Goal: Task Accomplishment & Management: Manage account settings

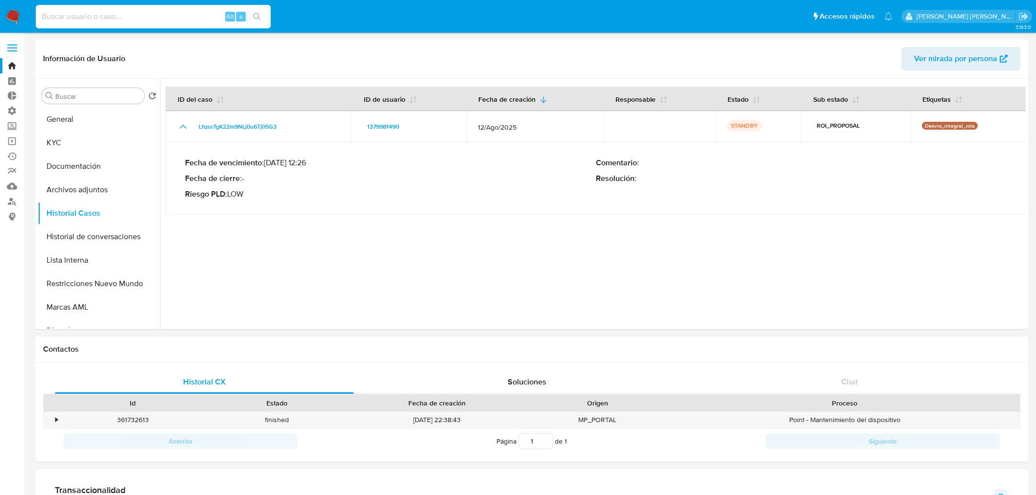
select select "10"
type input "533189754"
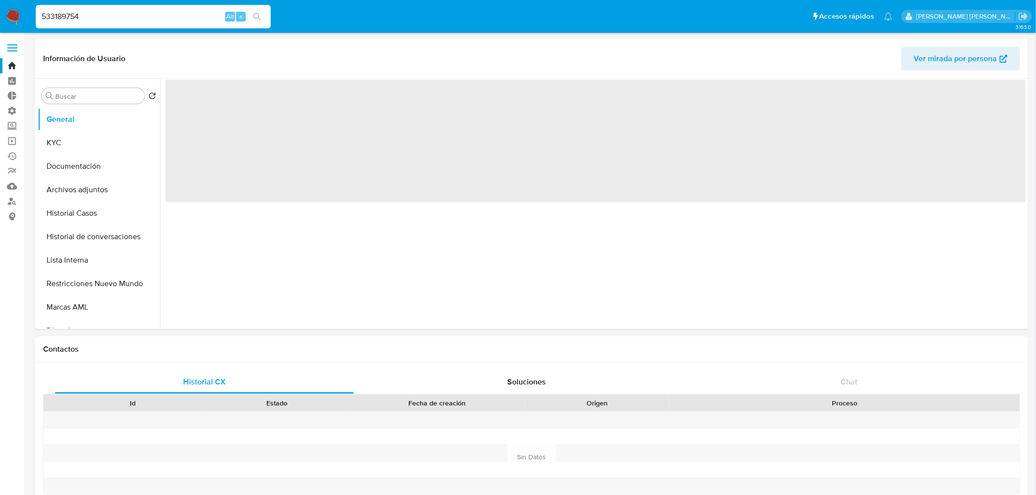
select select "10"
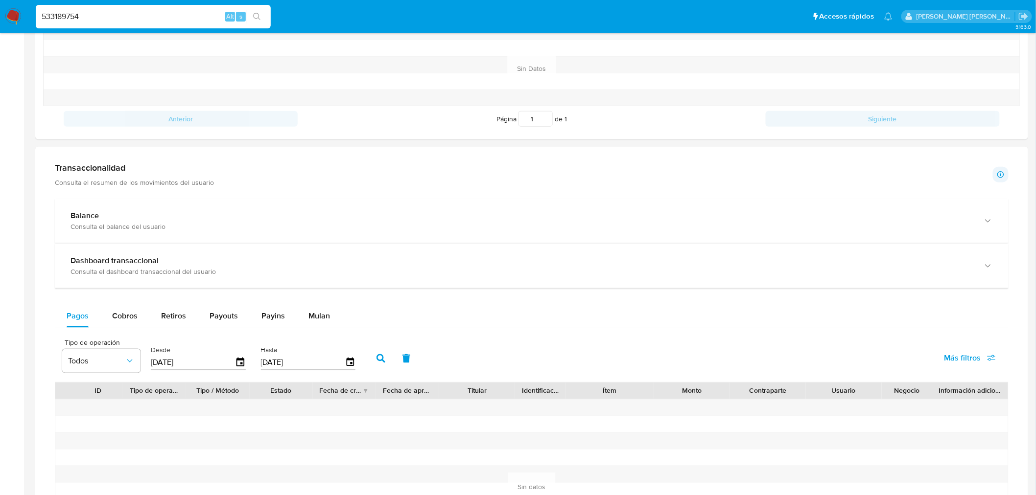
scroll to position [272, 0]
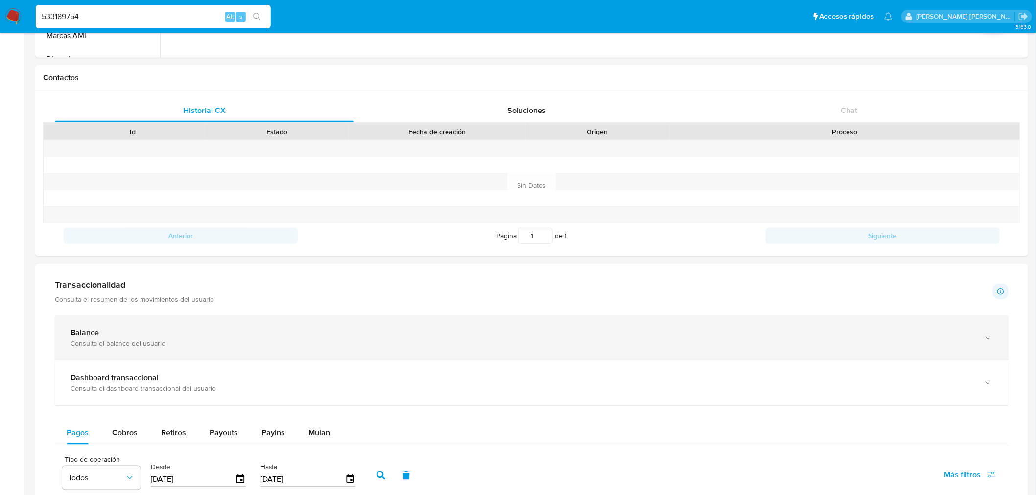
click at [189, 344] on div "Consulta el balance del usuario" at bounding box center [521, 343] width 902 height 9
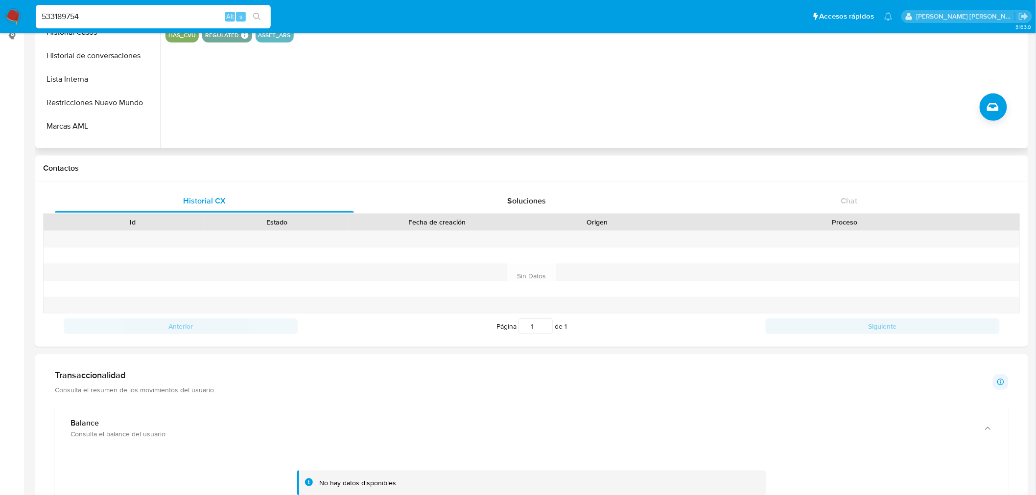
scroll to position [54, 0]
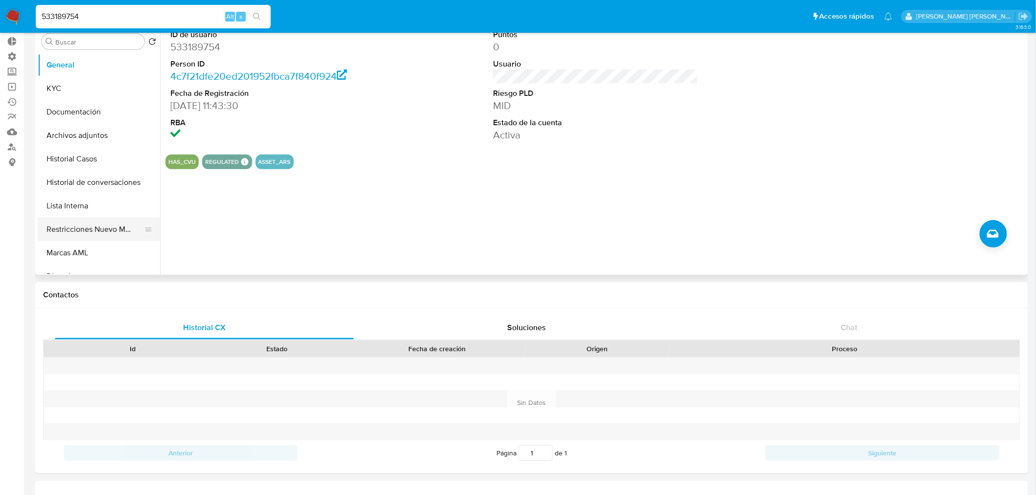
click at [104, 225] on button "Restricciones Nuevo Mundo" at bounding box center [95, 229] width 115 height 23
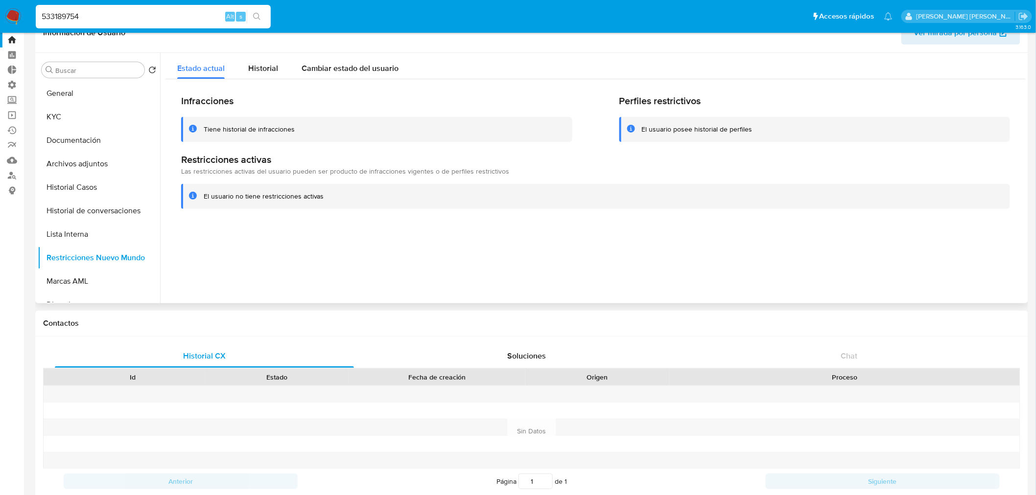
scroll to position [0, 0]
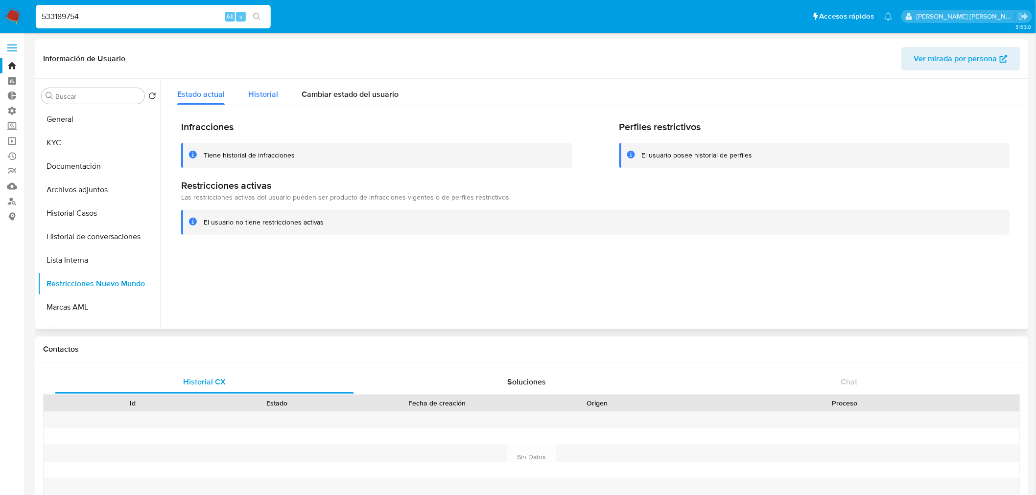
click at [267, 96] on span "Historial" at bounding box center [263, 94] width 30 height 11
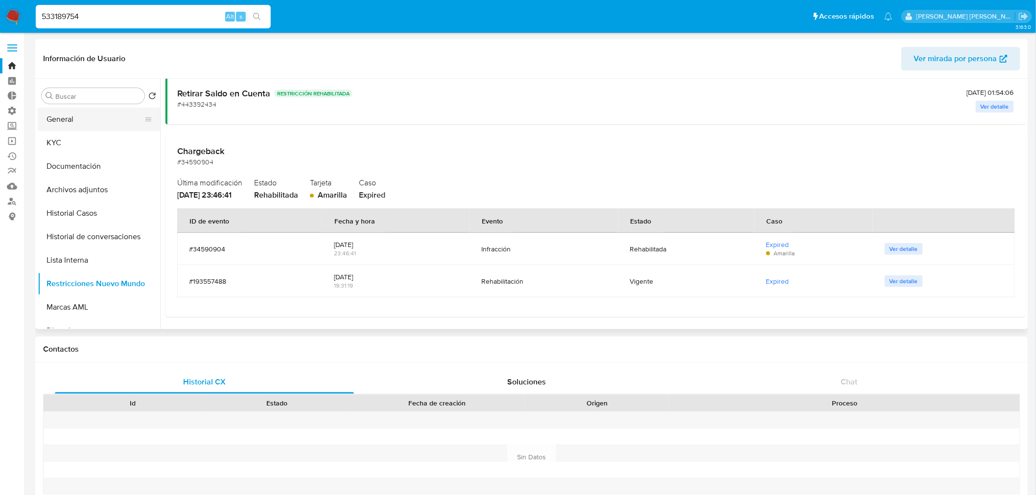
click at [100, 114] on button "General" at bounding box center [95, 119] width 115 height 23
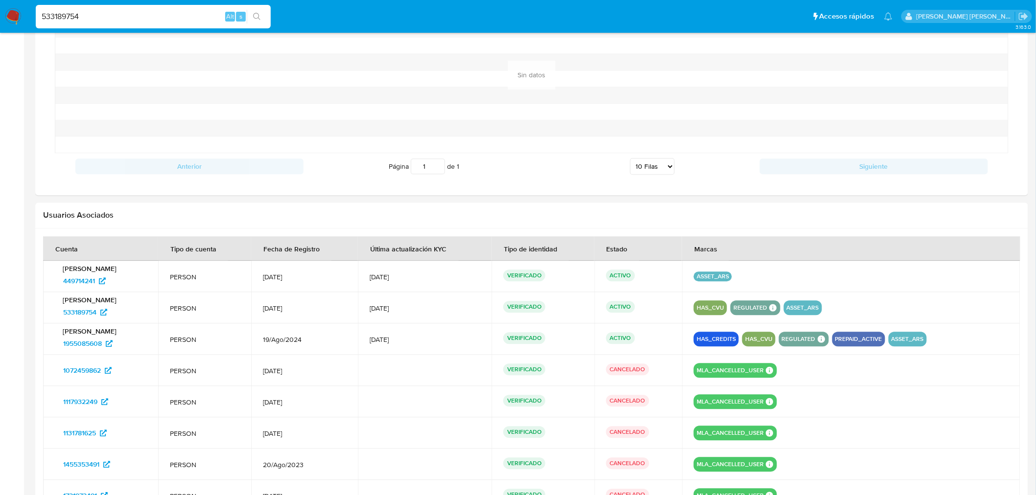
scroll to position [924, 0]
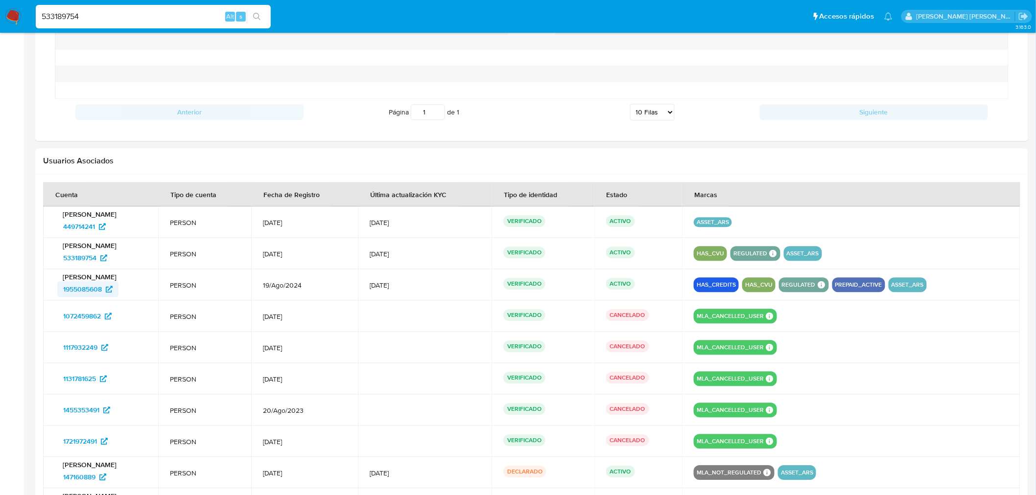
click at [93, 290] on span "1955085608" at bounding box center [82, 289] width 39 height 16
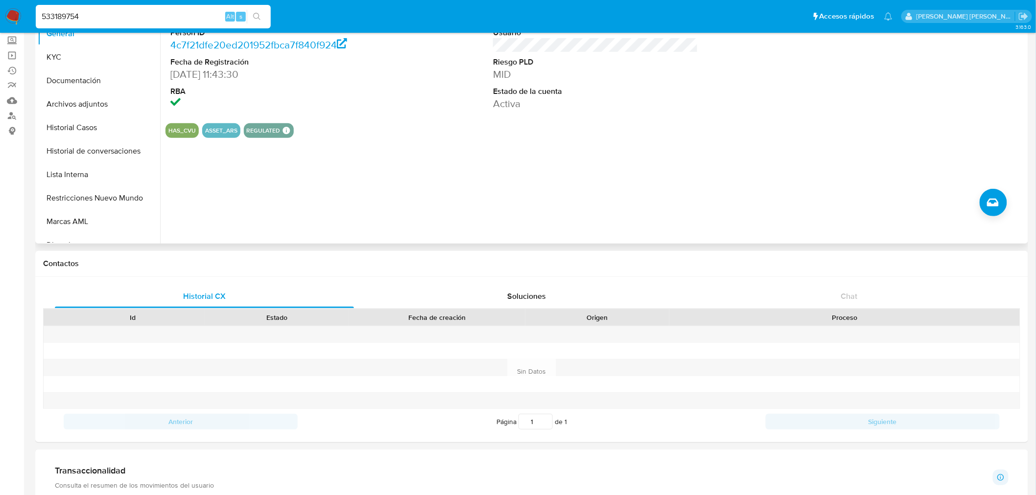
scroll to position [0, 0]
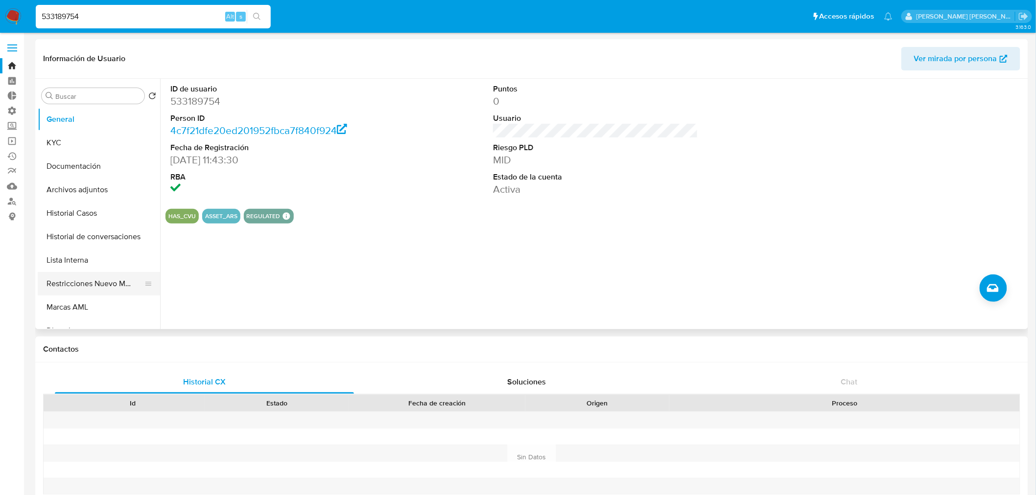
click at [106, 282] on button "Restricciones Nuevo Mundo" at bounding box center [95, 283] width 115 height 23
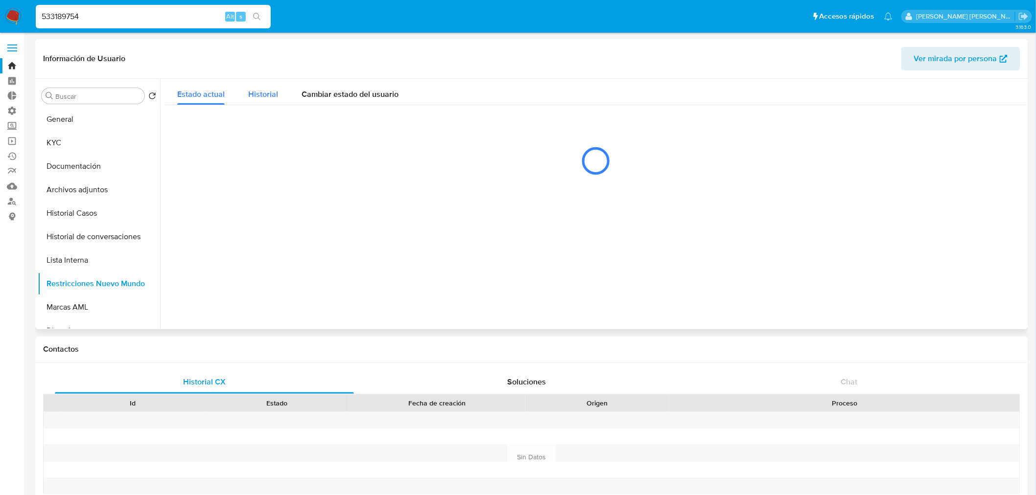
click at [252, 93] on span "Historial" at bounding box center [263, 94] width 30 height 11
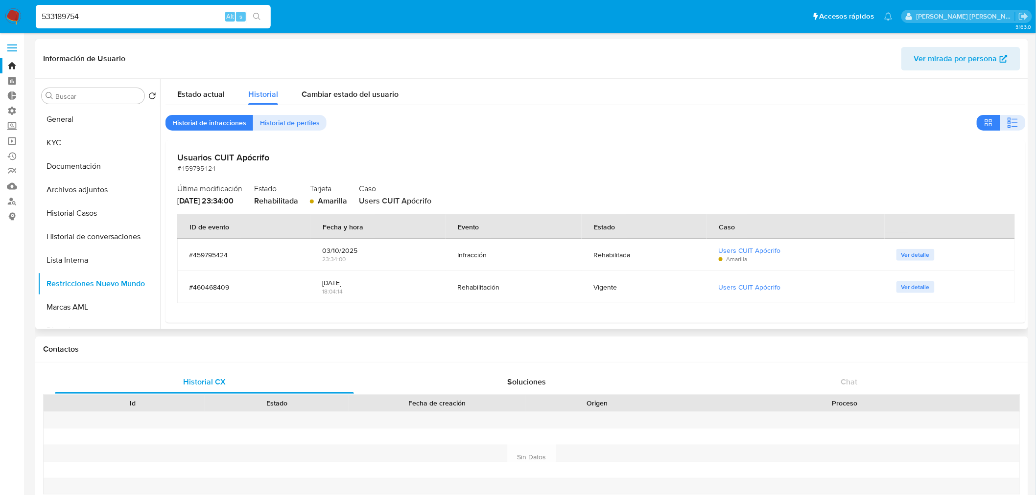
drag, startPoint x: 568, startPoint y: 295, endPoint x: 618, endPoint y: 283, distance: 50.8
click at [618, 283] on tr "#460468409 07/10/2025 18:04:14 Rehabilitación Vigente Users CUIT Apócrifo Ver d…" at bounding box center [595, 287] width 837 height 32
click at [618, 283] on div "Vigente" at bounding box center [643, 287] width 101 height 9
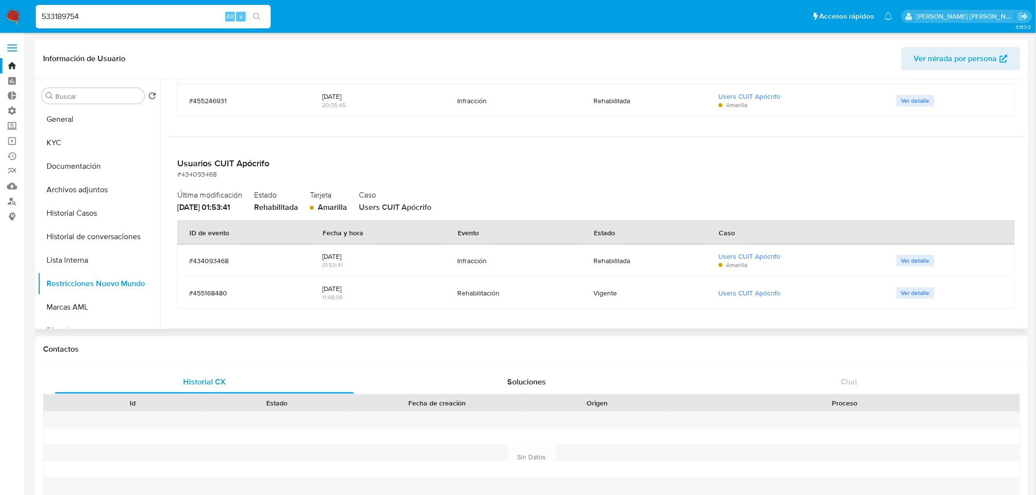
scroll to position [380, 0]
click at [8, 206] on link "Buscador de personas" at bounding box center [58, 201] width 116 height 15
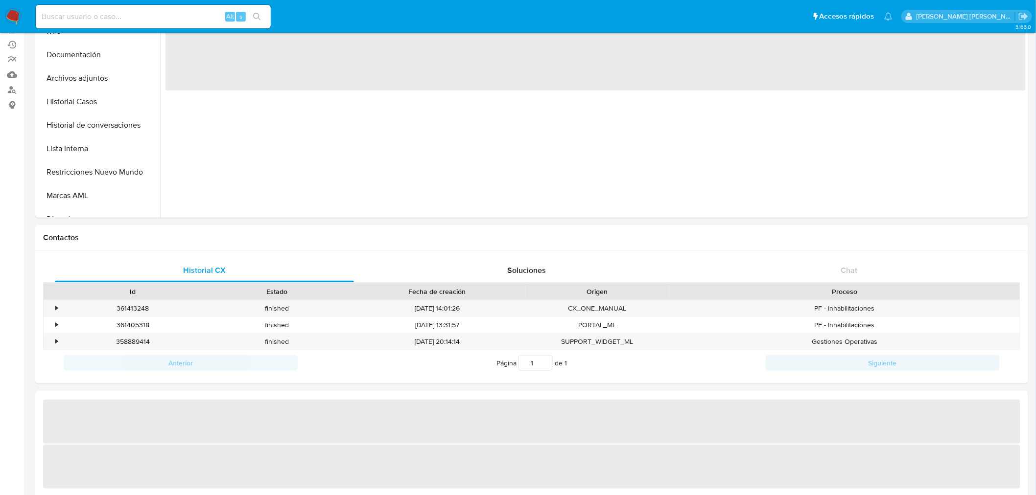
scroll to position [217, 0]
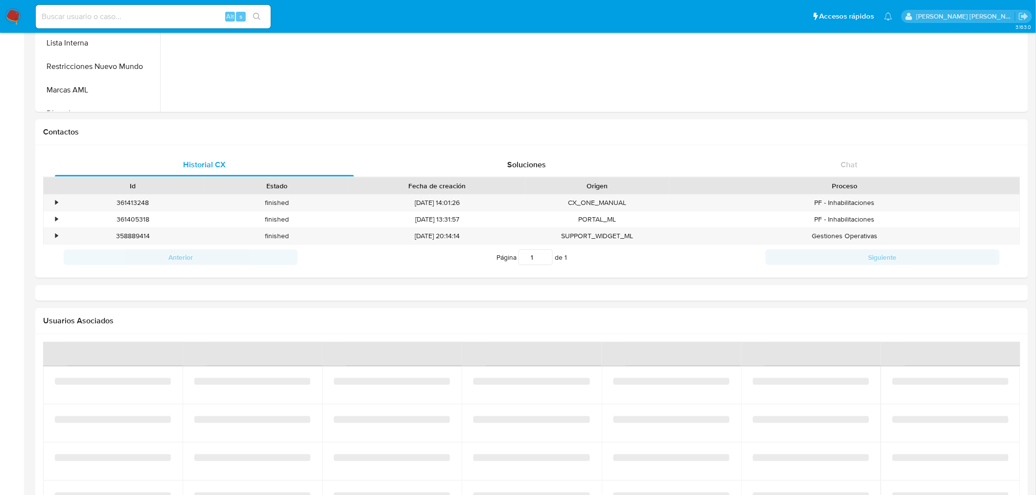
select select "10"
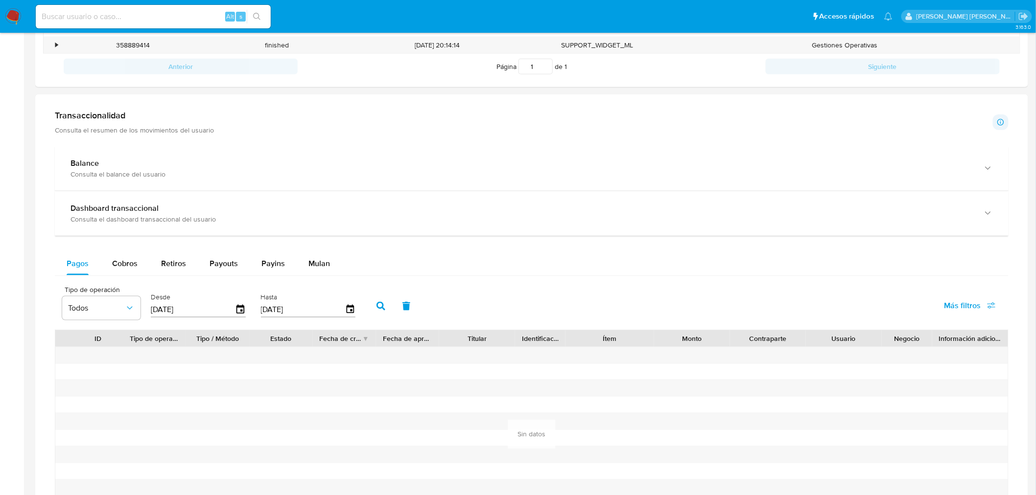
scroll to position [326, 0]
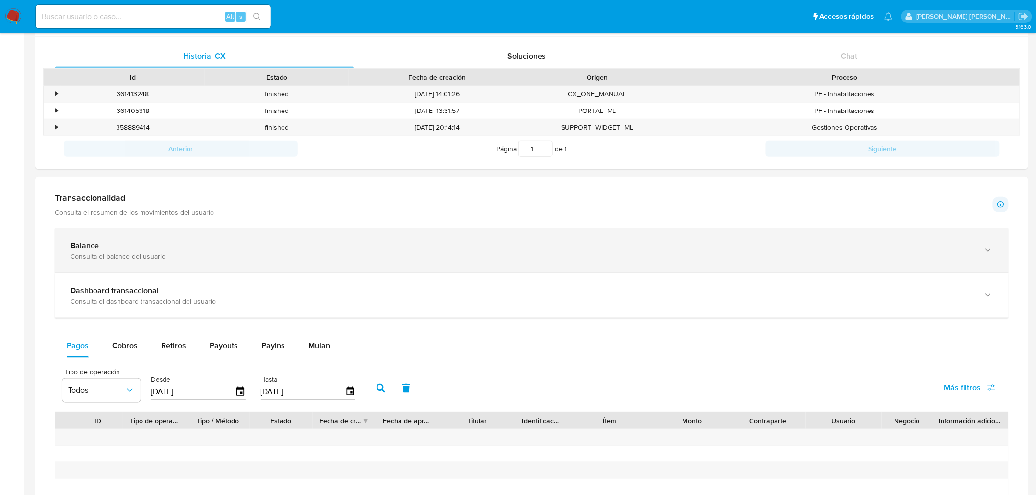
click at [138, 245] on div "Balance" at bounding box center [521, 246] width 902 height 10
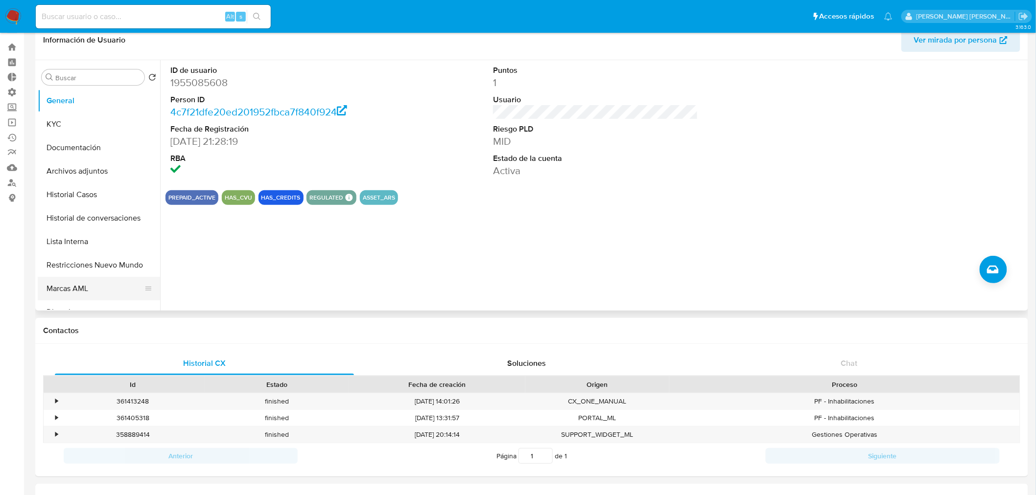
scroll to position [0, 0]
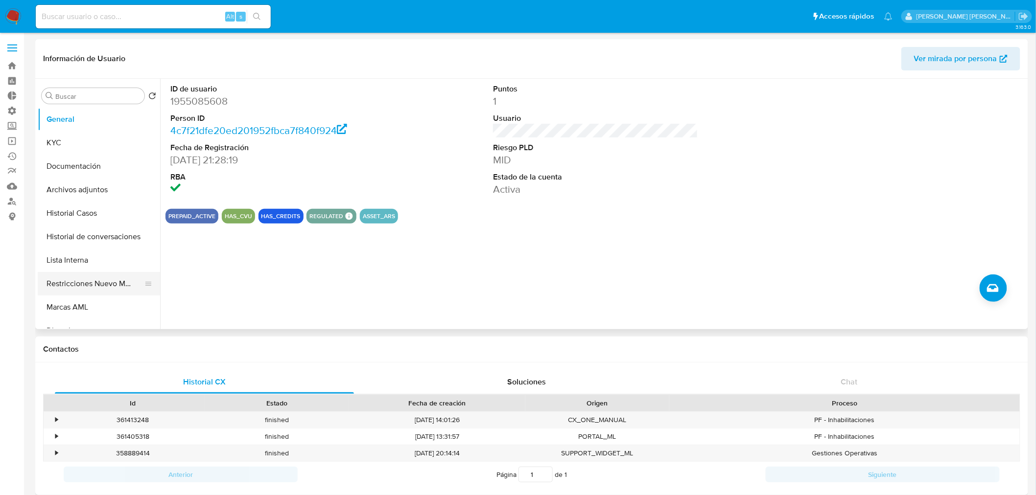
click at [119, 280] on button "Restricciones Nuevo Mundo" at bounding box center [95, 283] width 115 height 23
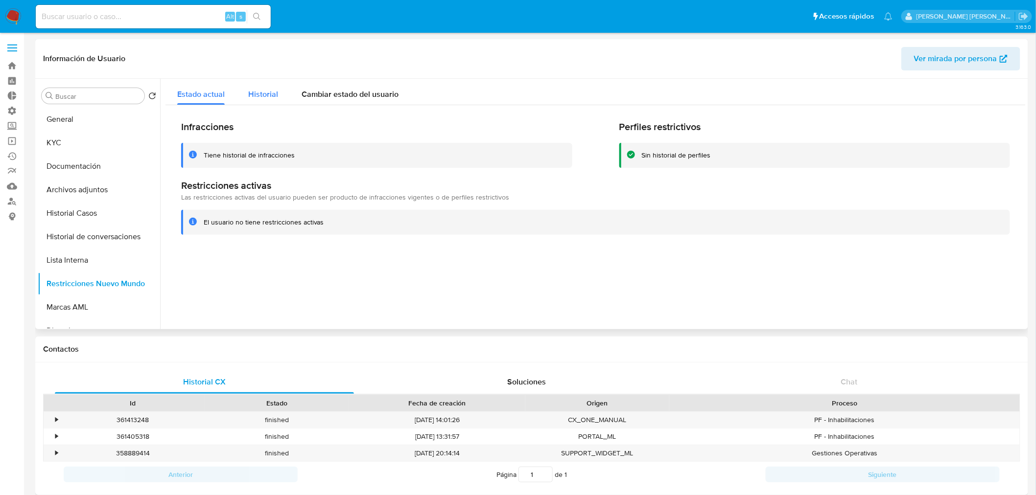
click at [277, 94] on button "Historial" at bounding box center [262, 92] width 53 height 26
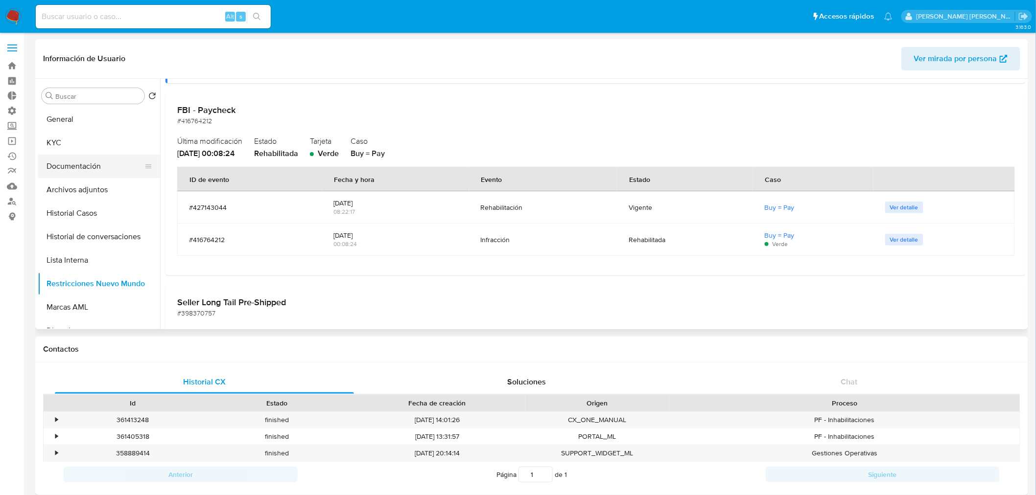
scroll to position [1088, 0]
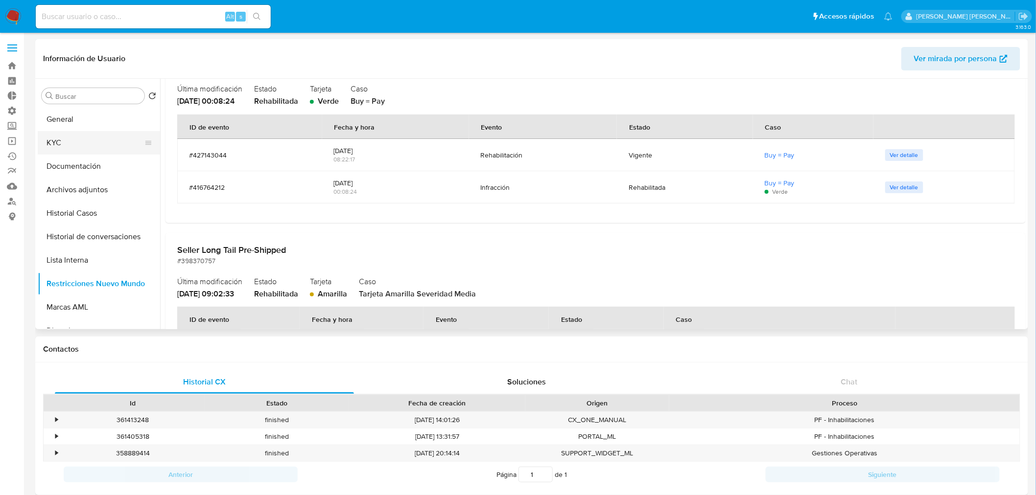
click at [88, 142] on button "KYC" at bounding box center [95, 142] width 115 height 23
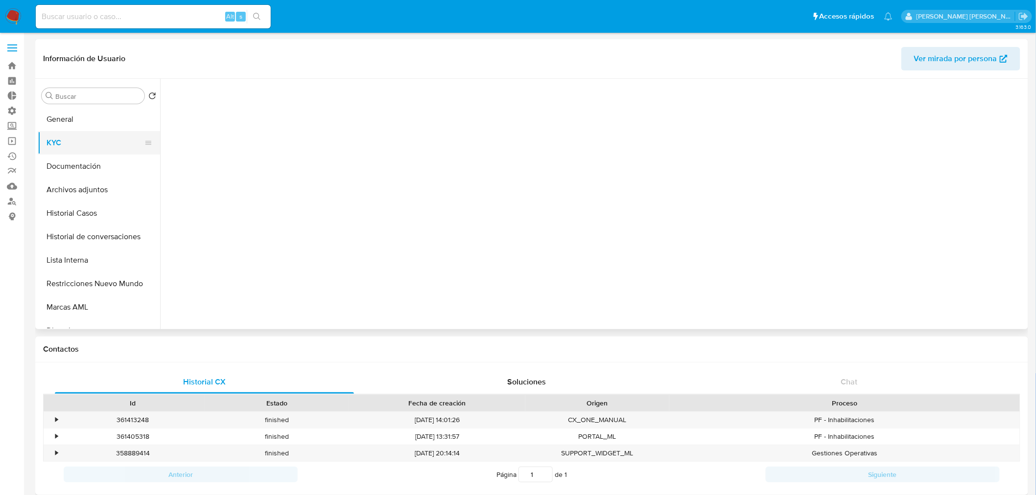
scroll to position [0, 0]
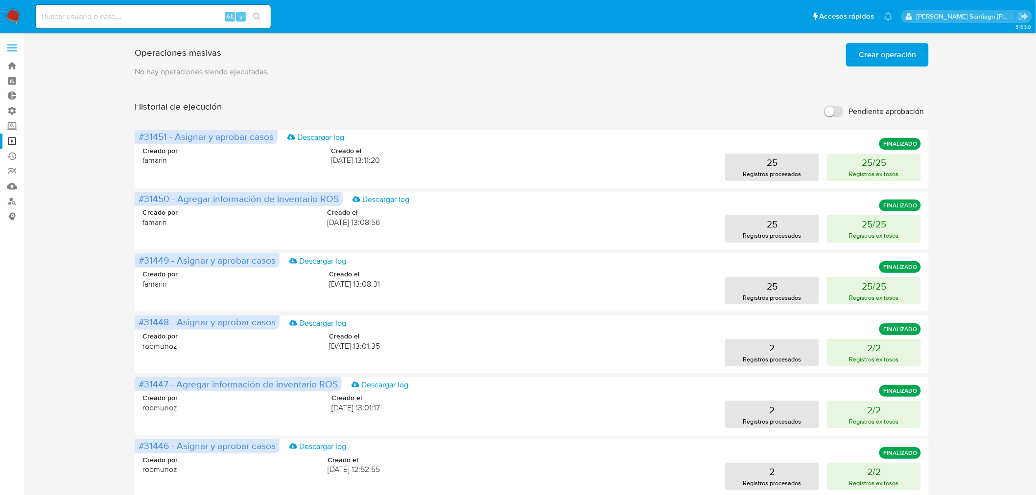
click at [832, 111] on input "Pendiente aprobación" at bounding box center [834, 112] width 20 height 12
checkbox input "true"
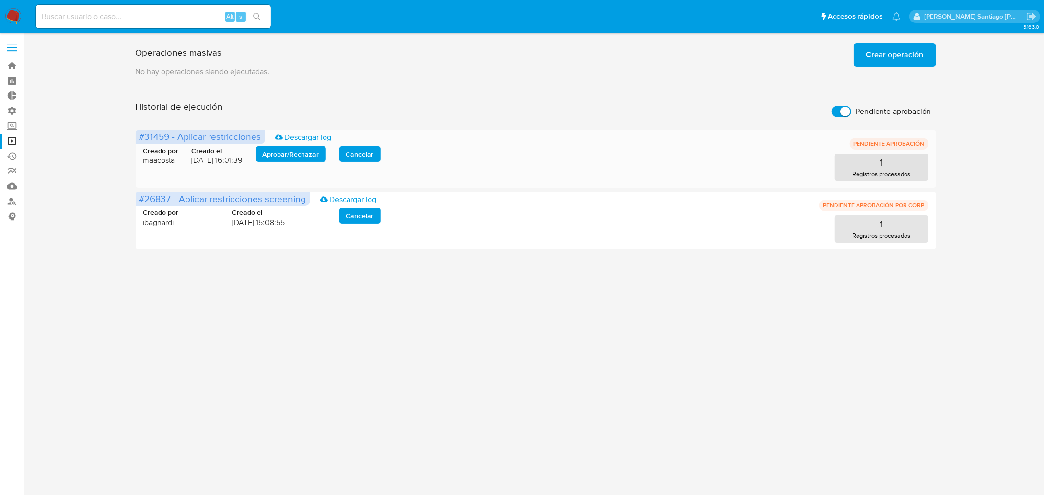
click at [290, 152] on span "Aprobar / Rechazar" at bounding box center [291, 154] width 56 height 14
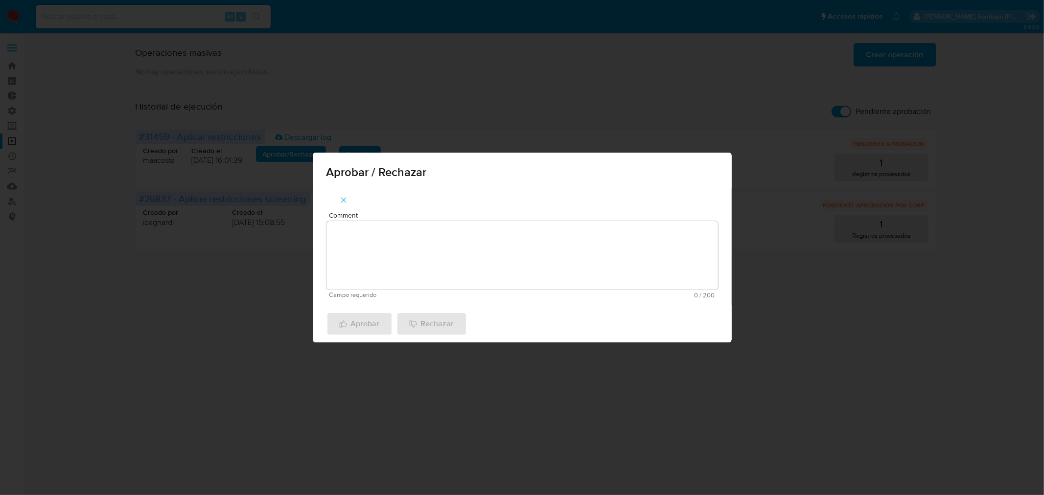
click at [344, 247] on textarea "Comment" at bounding box center [522, 255] width 392 height 69
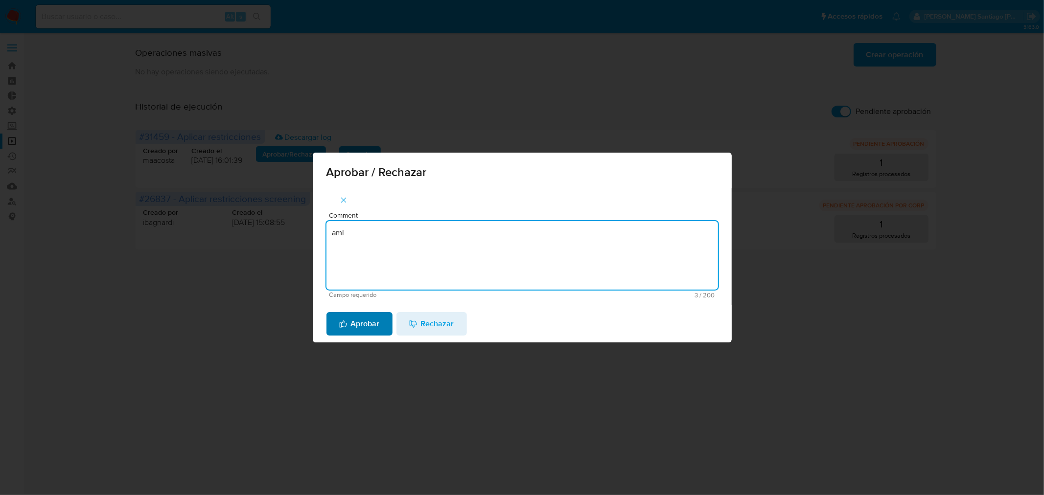
type textarea "aml"
click at [365, 330] on span "Aprobar" at bounding box center [359, 324] width 41 height 22
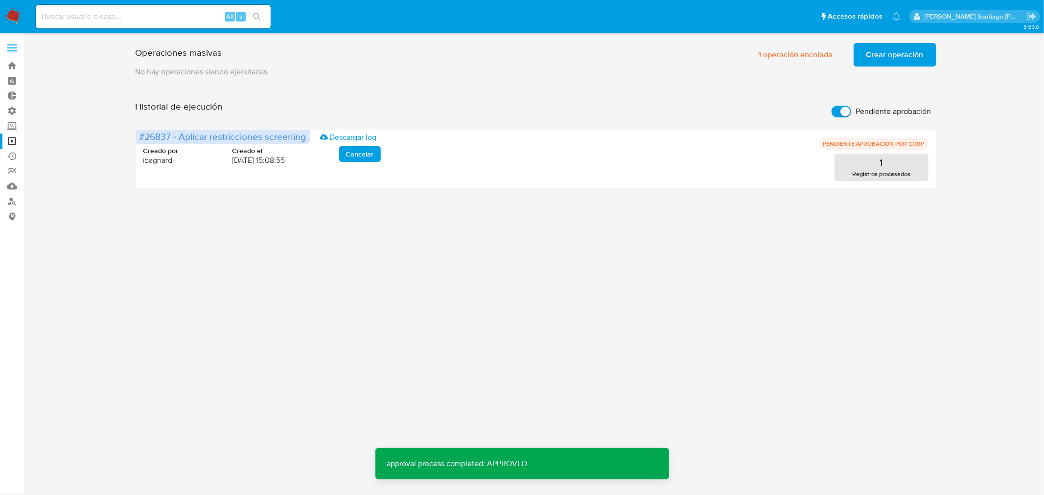
click at [7, 2] on nav "Pausado Ver notificaciones Alt s Accesos rápidos Presiona las siguientes teclas…" at bounding box center [522, 16] width 1044 height 33
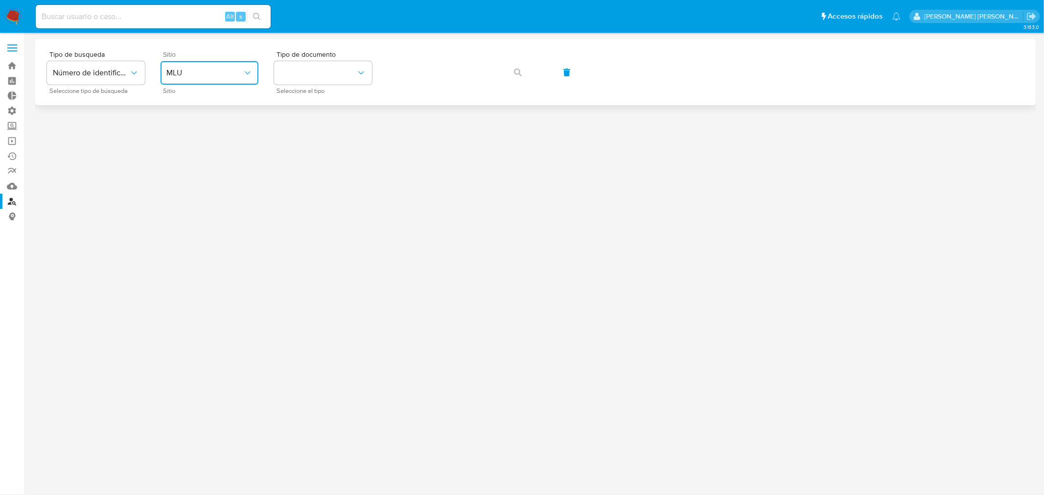
click at [236, 77] on span "MLU" at bounding box center [204, 73] width 76 height 10
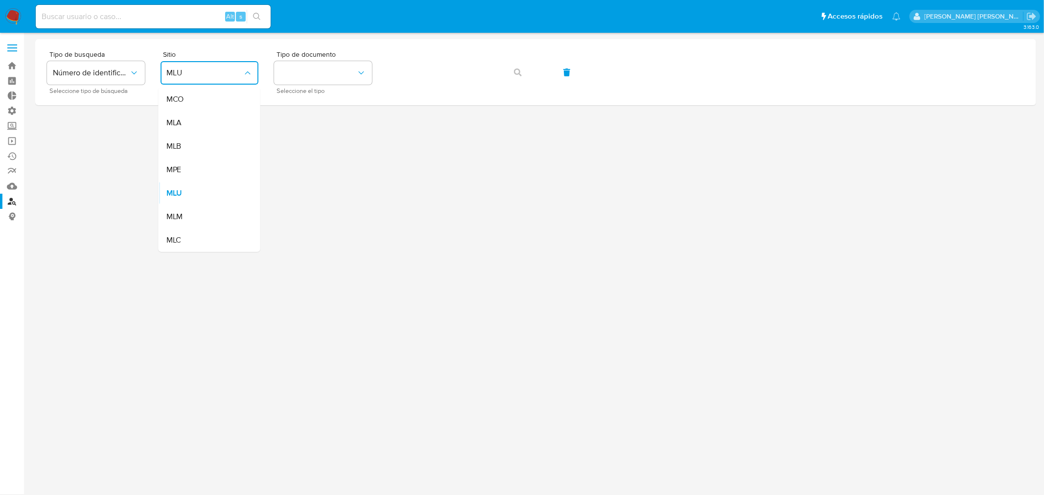
click at [218, 125] on div "MLA" at bounding box center [206, 122] width 80 height 23
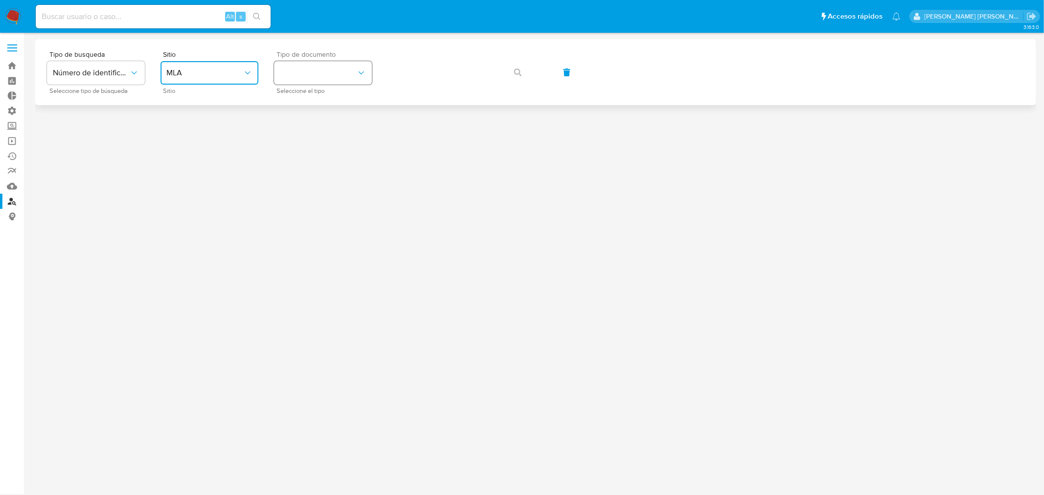
click at [306, 69] on button "identificationType" at bounding box center [323, 72] width 98 height 23
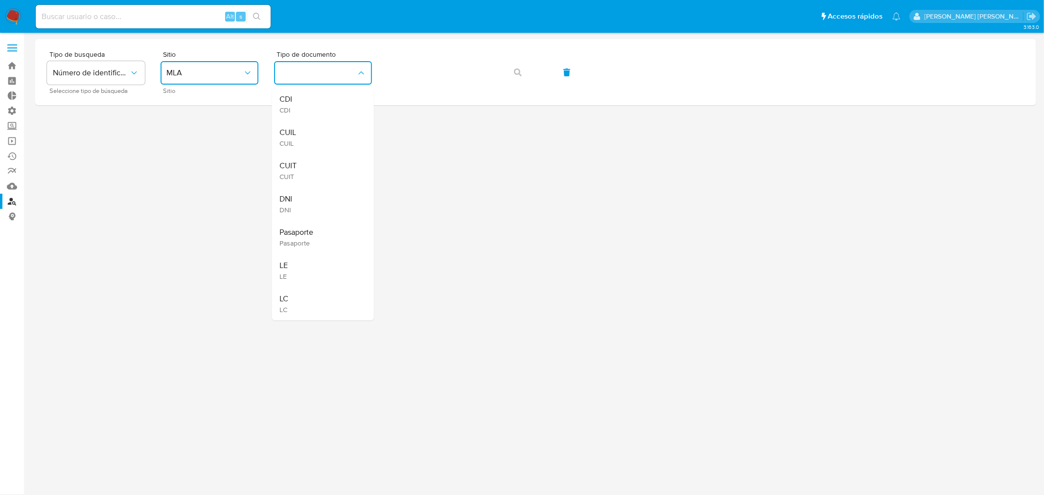
drag, startPoint x: 325, startPoint y: 143, endPoint x: 380, endPoint y: 129, distance: 56.6
click at [325, 143] on div "CUIL CUIL" at bounding box center [320, 137] width 80 height 33
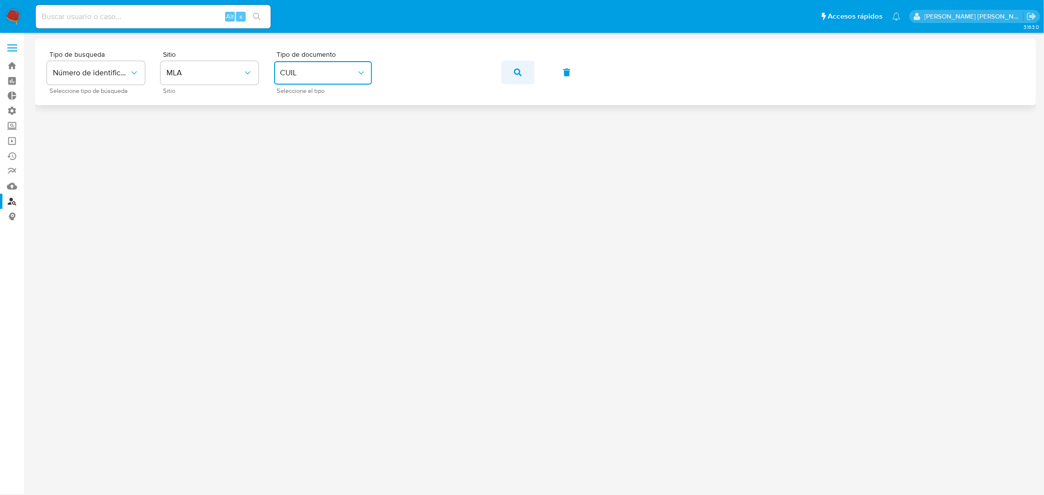
click at [522, 80] on button "button" at bounding box center [517, 72] width 33 height 23
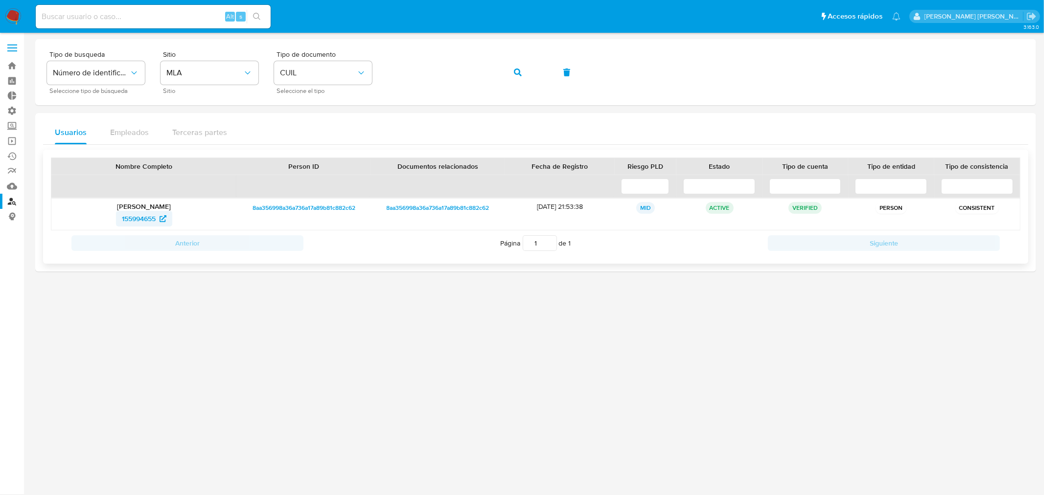
click at [134, 219] on span "155994655" at bounding box center [139, 219] width 34 height 16
click at [148, 215] on span "155994655" at bounding box center [139, 219] width 34 height 16
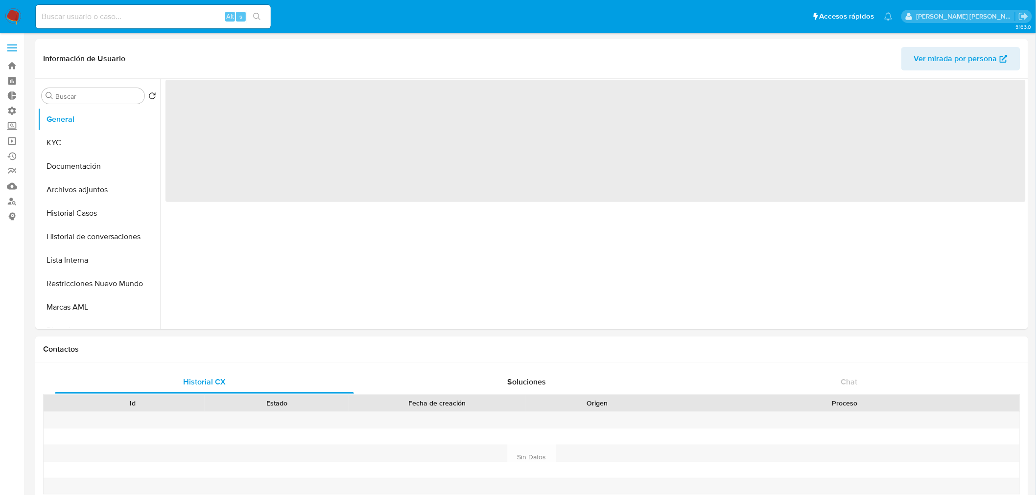
select select "10"
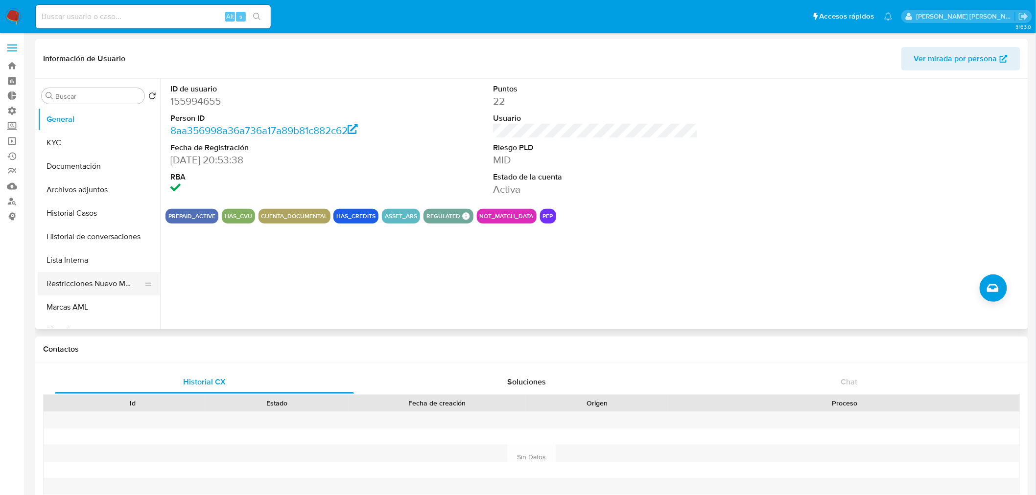
click at [85, 281] on button "Restricciones Nuevo Mundo" at bounding box center [95, 283] width 115 height 23
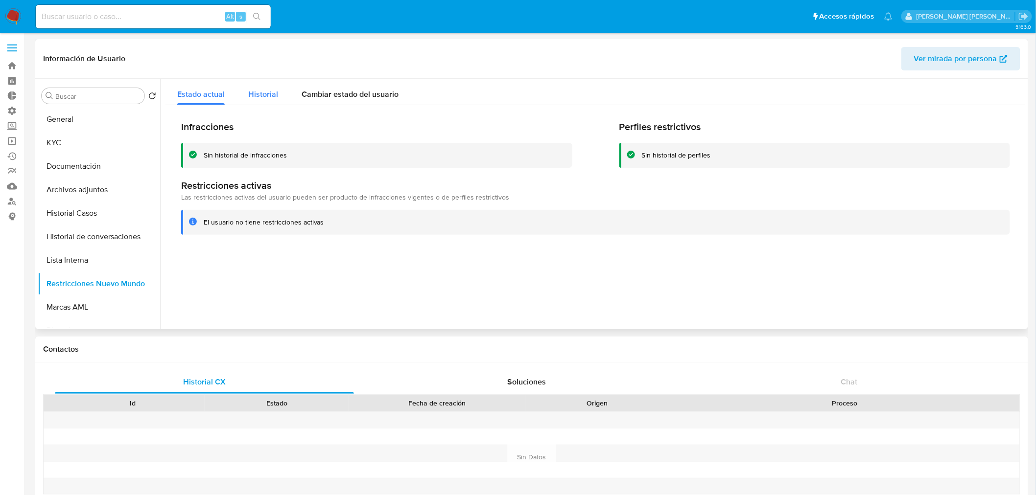
click at [260, 87] on div "Historial" at bounding box center [263, 92] width 30 height 26
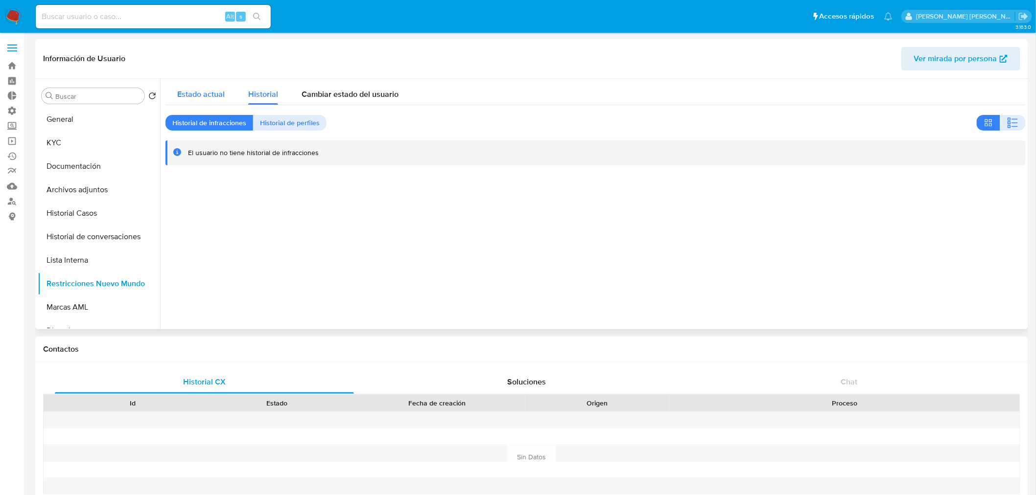
click at [229, 91] on button "Estado actual" at bounding box center [200, 92] width 71 height 26
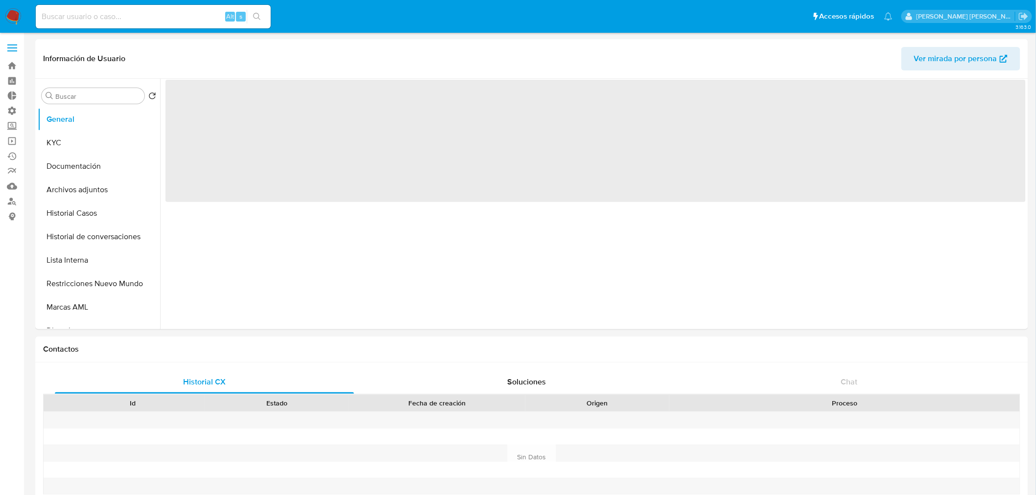
select select "10"
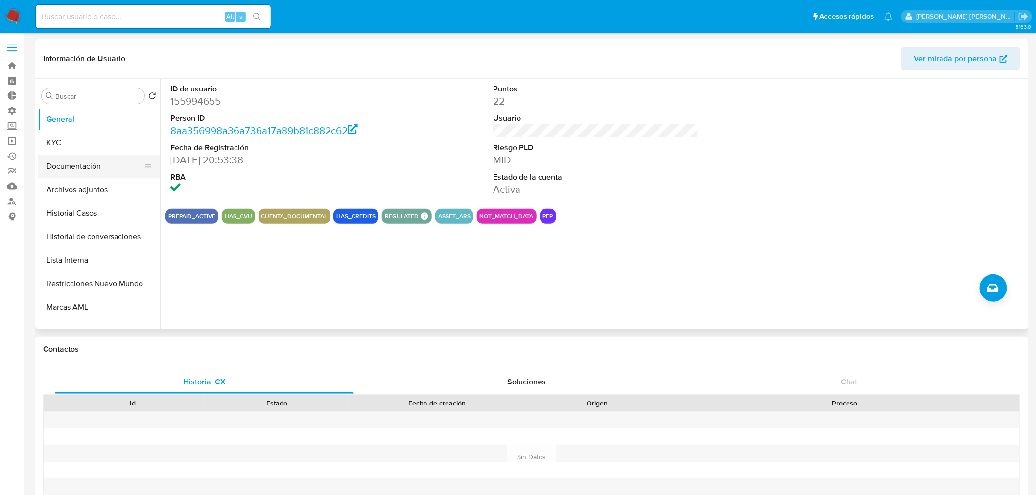
click at [108, 162] on button "Documentación" at bounding box center [95, 166] width 115 height 23
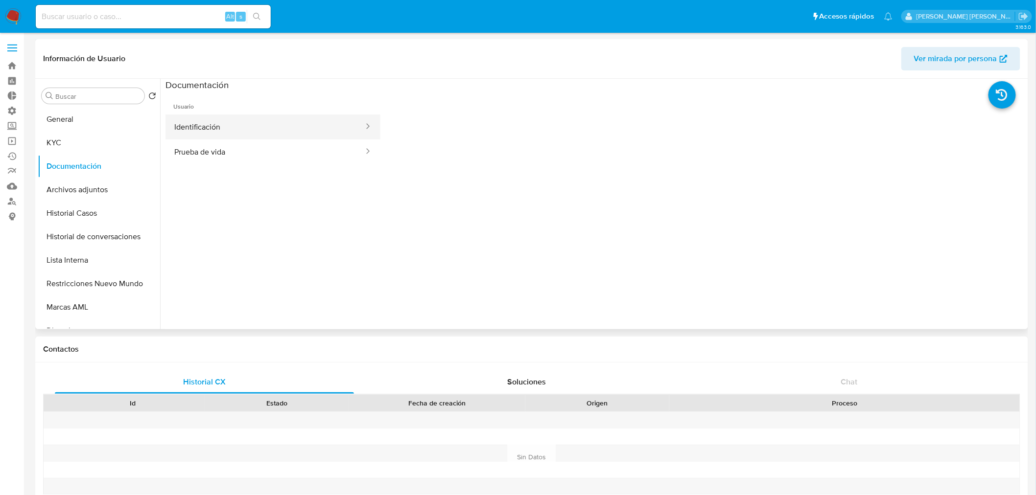
click at [330, 137] on button "Identificación" at bounding box center [264, 127] width 199 height 25
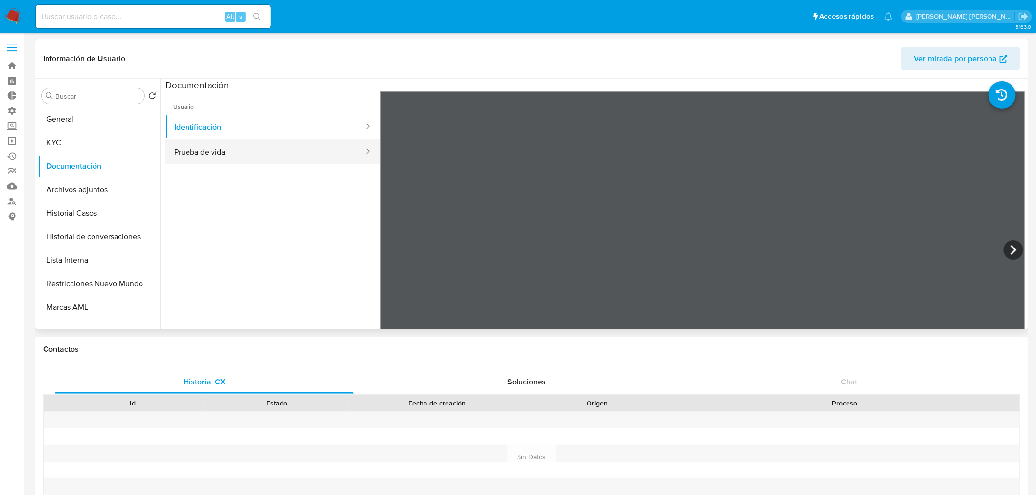
click at [258, 152] on button "Prueba de vida" at bounding box center [264, 151] width 199 height 25
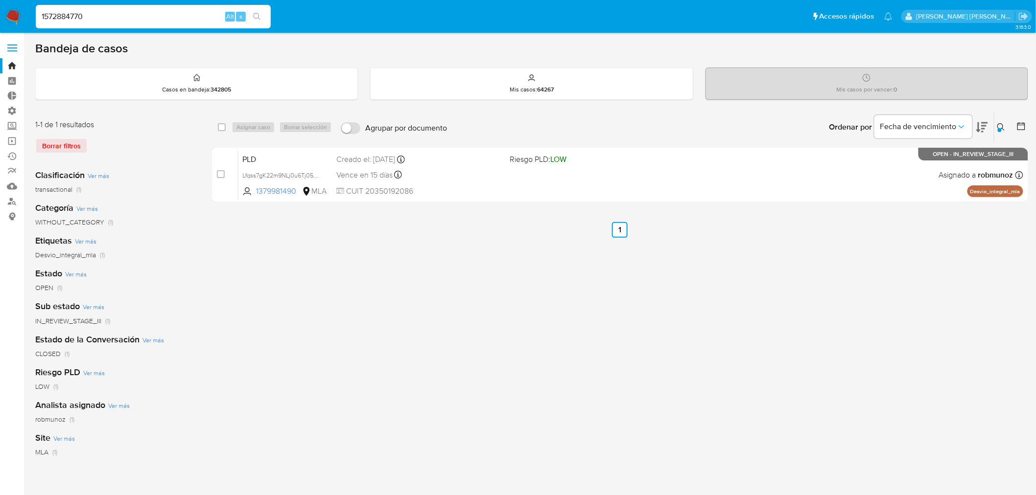
type input "1572884770"
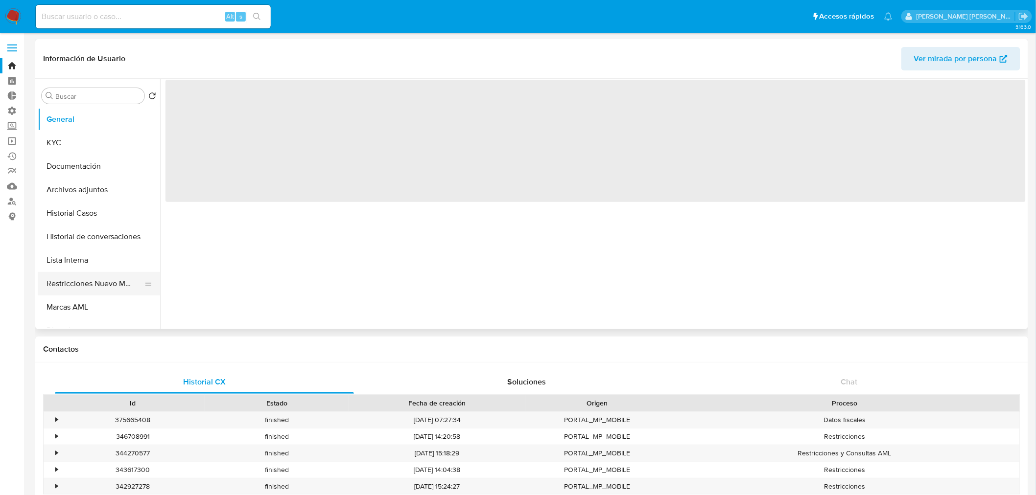
select select "10"
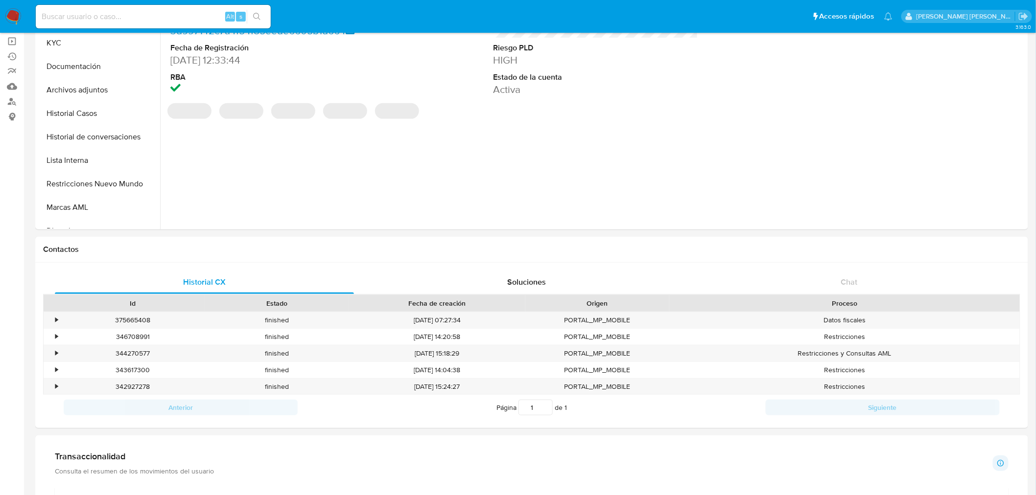
scroll to position [272, 0]
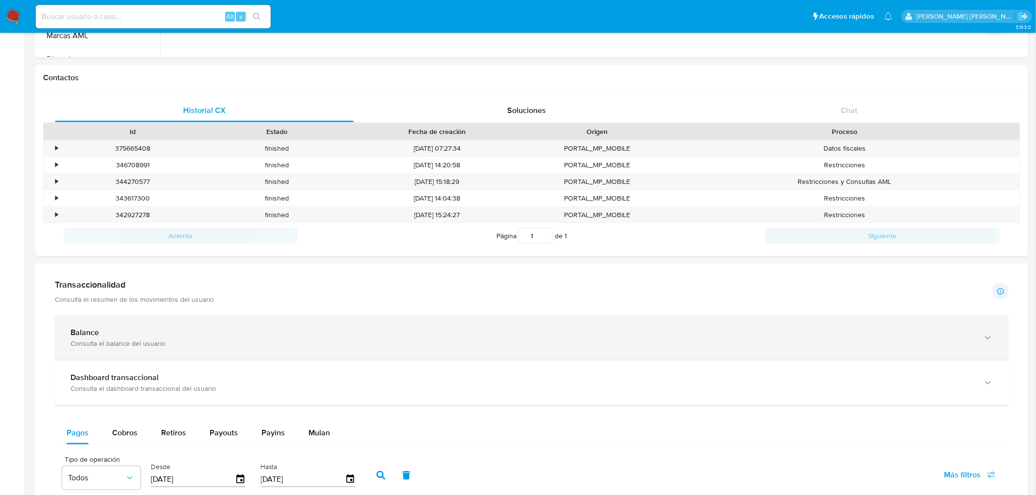
click at [175, 336] on div "Balance" at bounding box center [521, 333] width 902 height 10
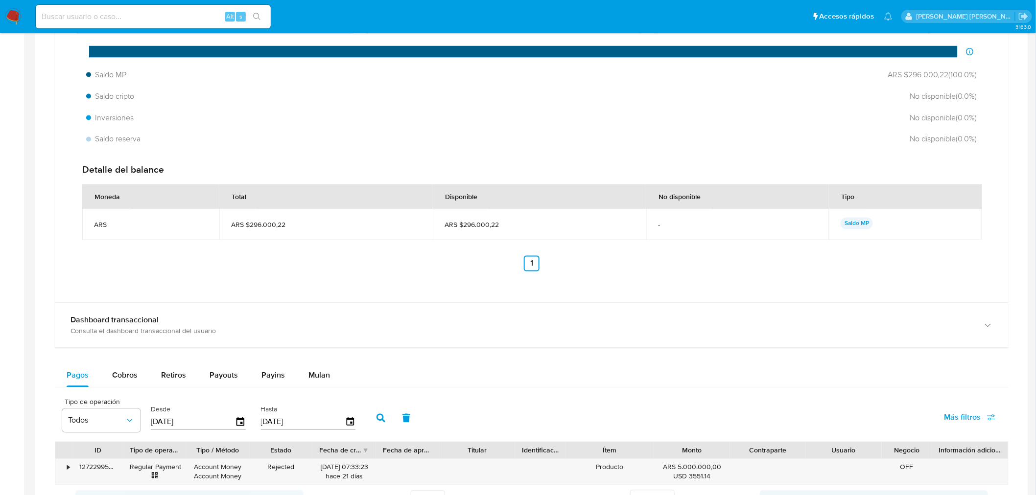
scroll to position [902, 0]
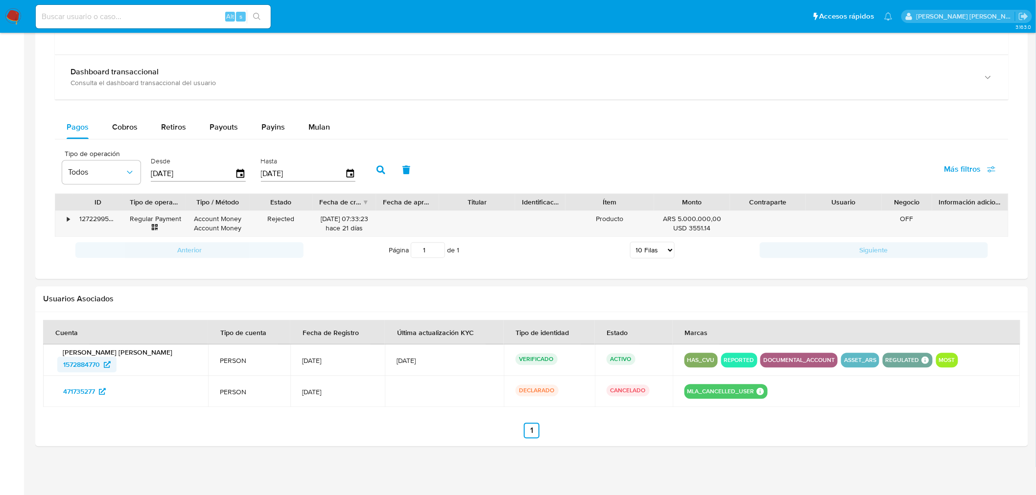
click at [99, 363] on span "1572884770" at bounding box center [81, 365] width 37 height 16
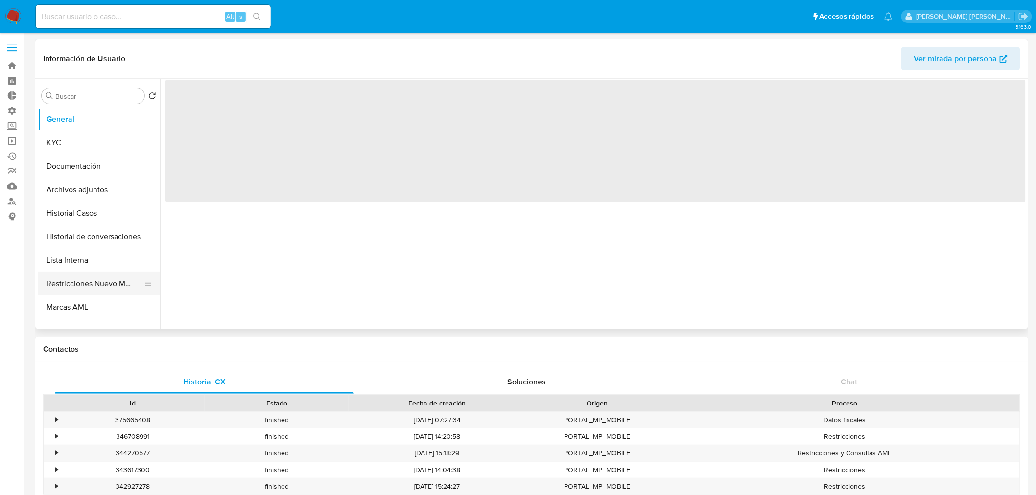
select select "10"
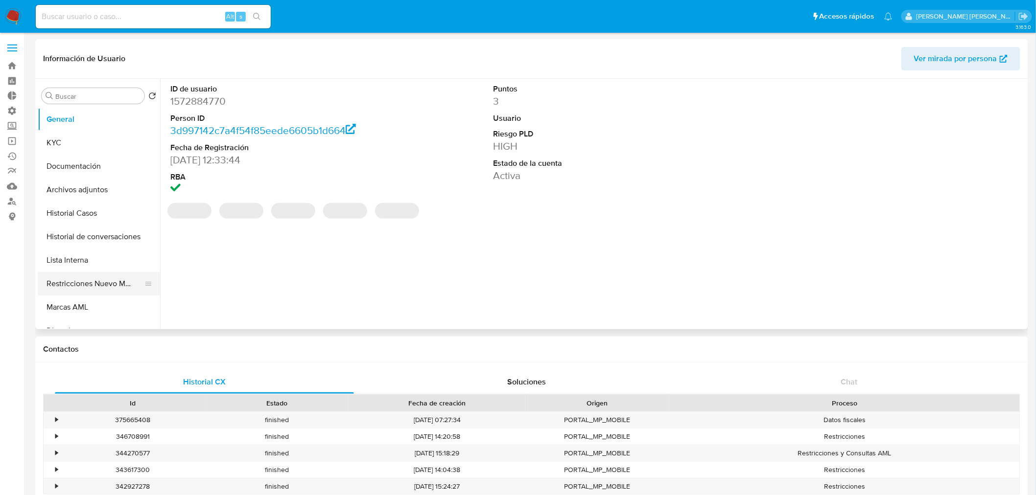
click at [108, 287] on button "Restricciones Nuevo Mundo" at bounding box center [95, 283] width 115 height 23
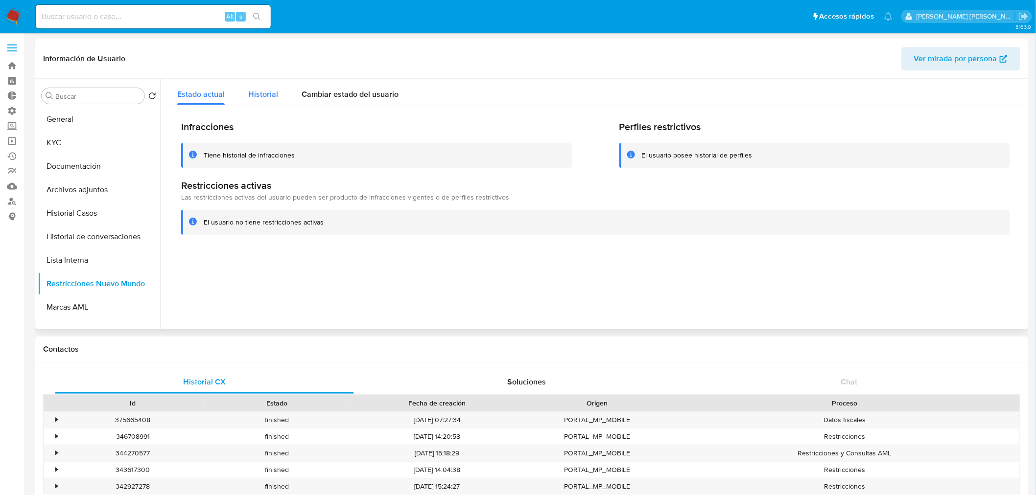
click at [273, 93] on span "Historial" at bounding box center [263, 94] width 30 height 11
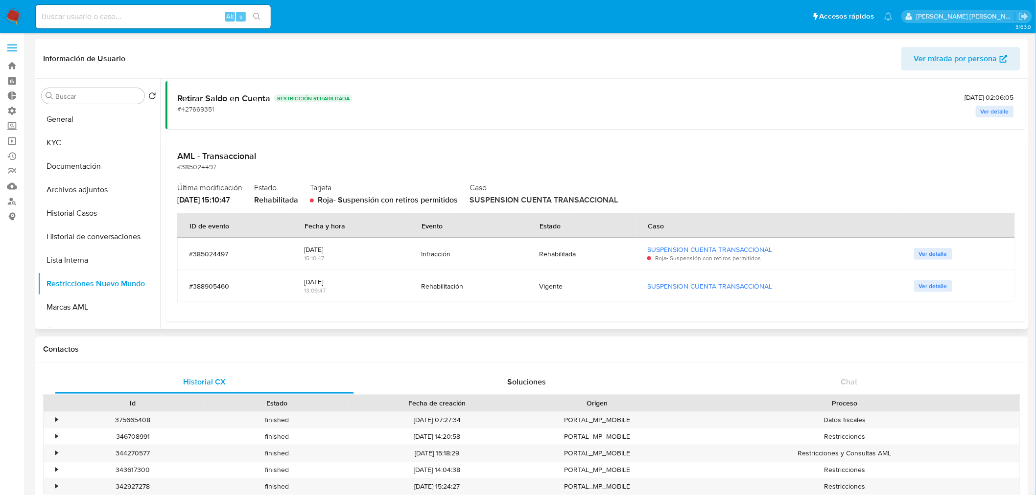
scroll to position [641, 0]
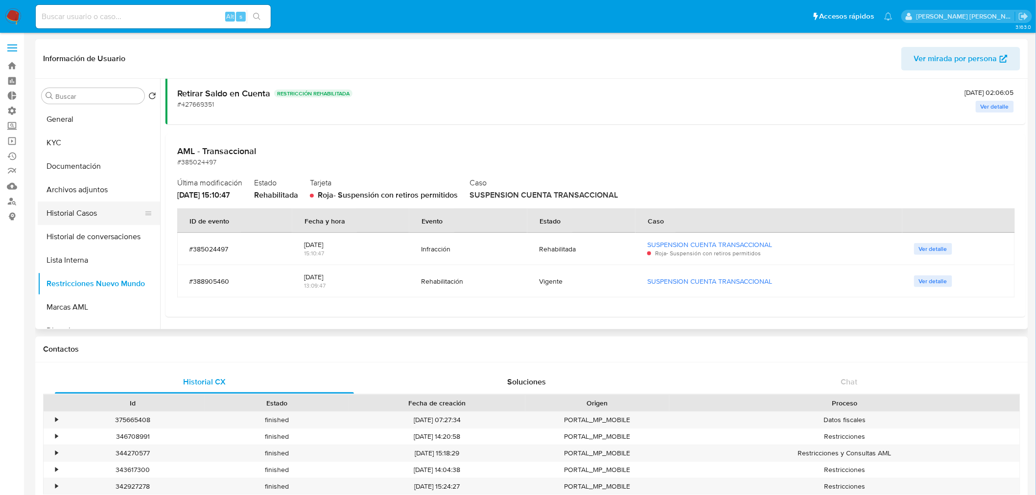
click at [103, 209] on button "Historial Casos" at bounding box center [95, 213] width 115 height 23
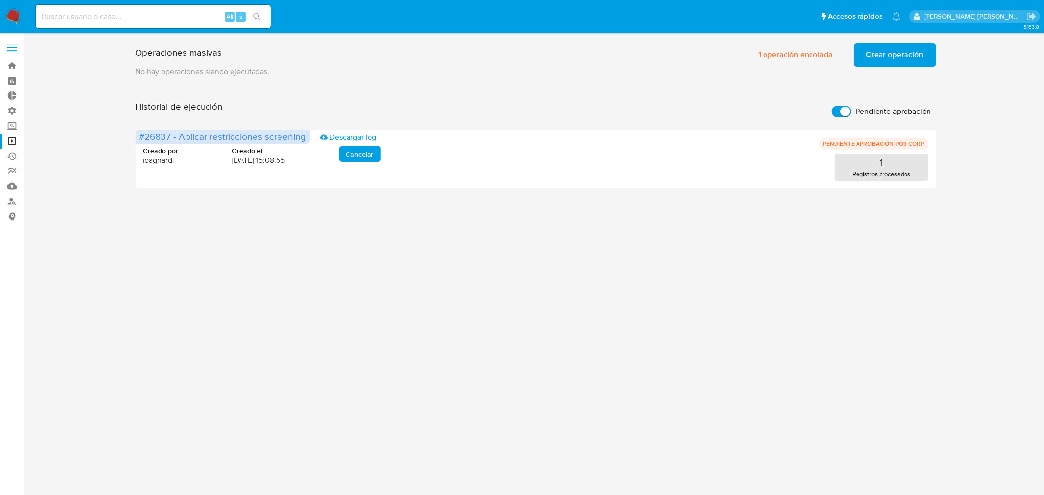
click at [12, 15] on img at bounding box center [13, 16] width 17 height 17
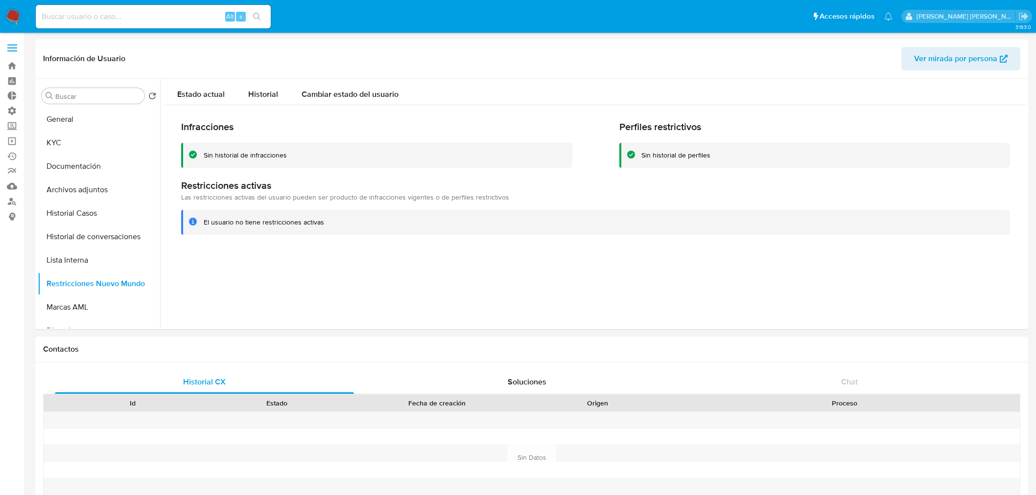
select select "10"
click at [18, 17] on img at bounding box center [13, 16] width 17 height 17
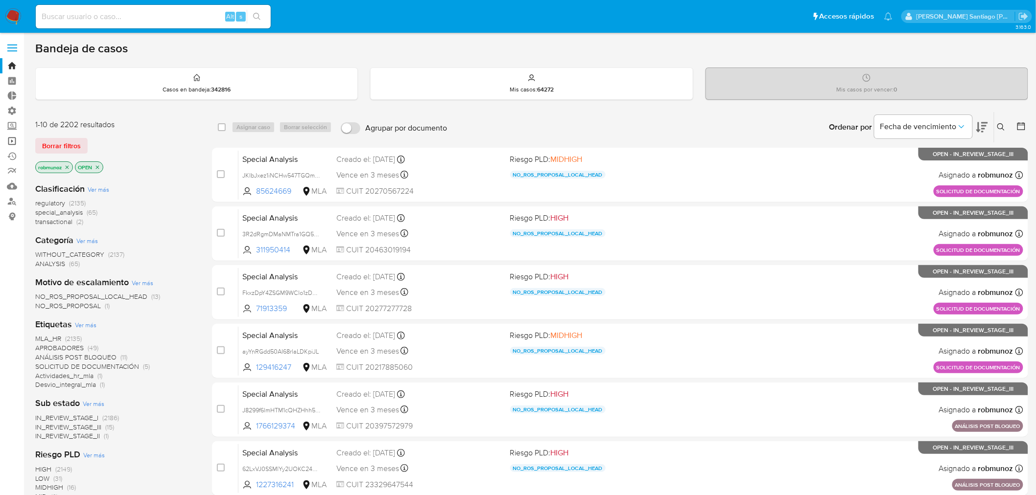
click at [13, 140] on link "Operaciones masivas" at bounding box center [58, 141] width 116 height 15
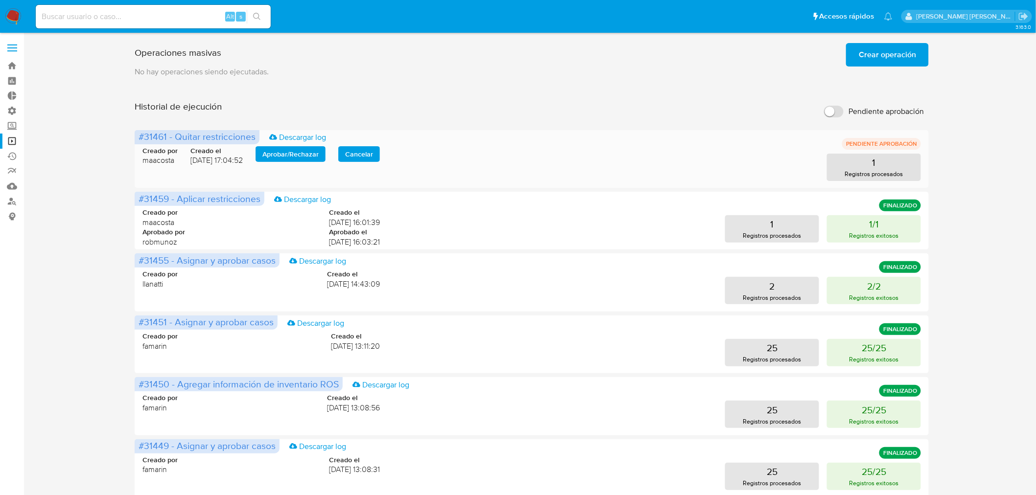
click at [277, 149] on span "Aprobar / Rechazar" at bounding box center [290, 154] width 56 height 14
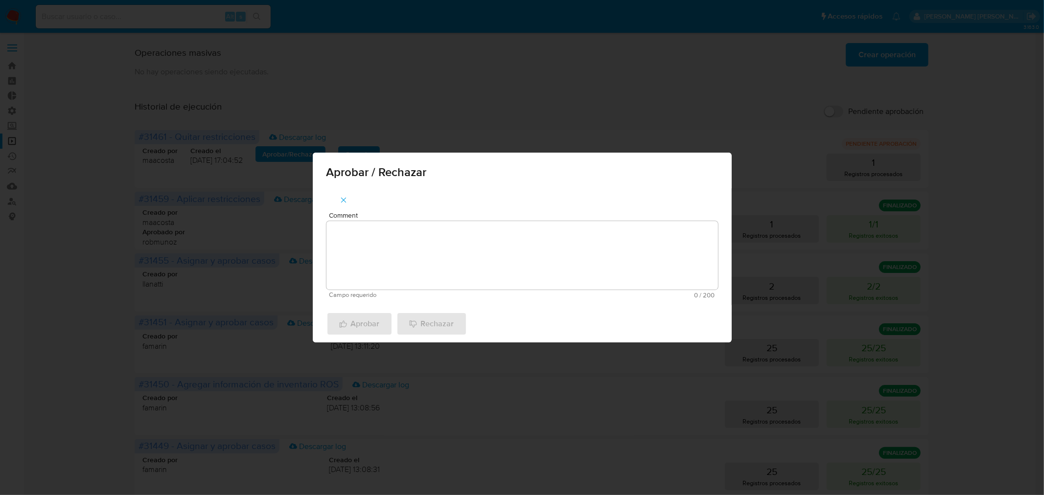
click at [366, 235] on textarea "Comment" at bounding box center [522, 255] width 392 height 69
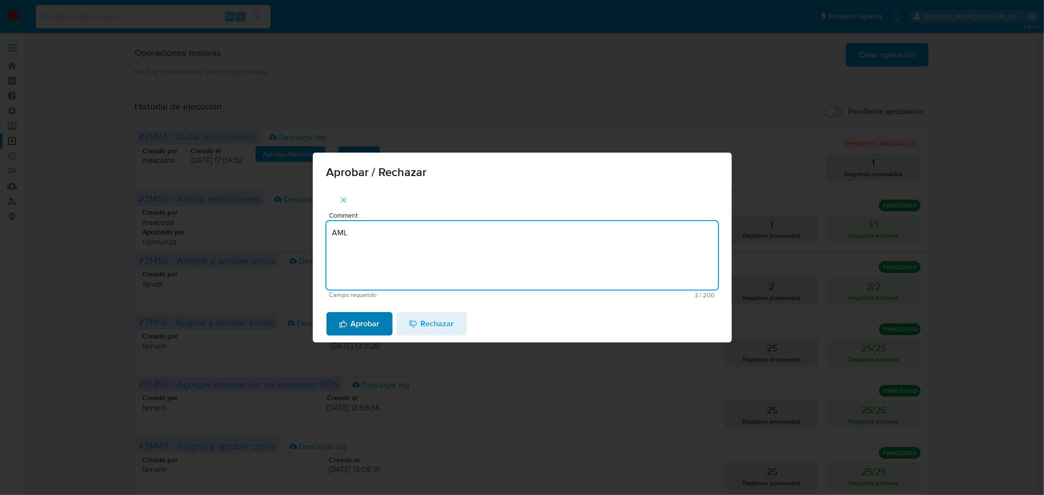
type textarea "AML"
click at [374, 325] on span "Aprobar" at bounding box center [359, 324] width 41 height 22
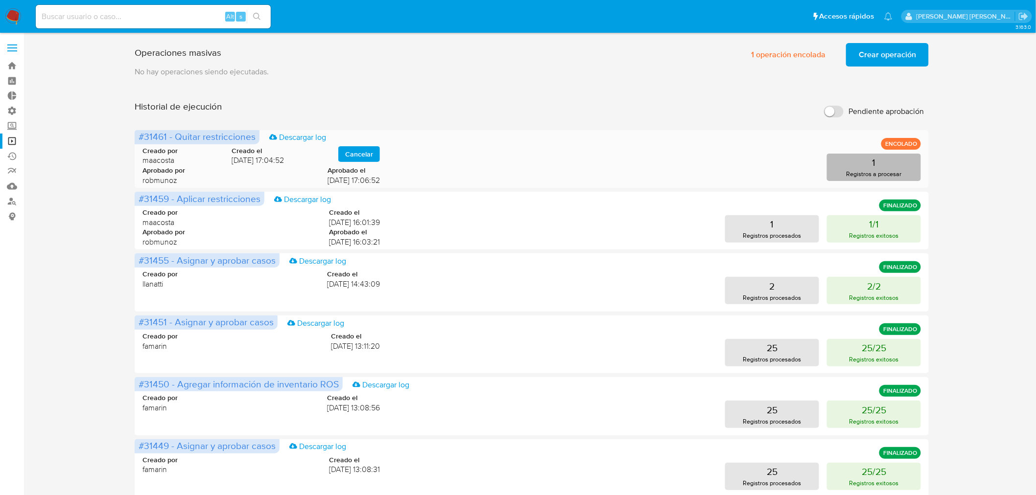
click at [877, 164] on button "1 Registros a procesar" at bounding box center [874, 167] width 94 height 27
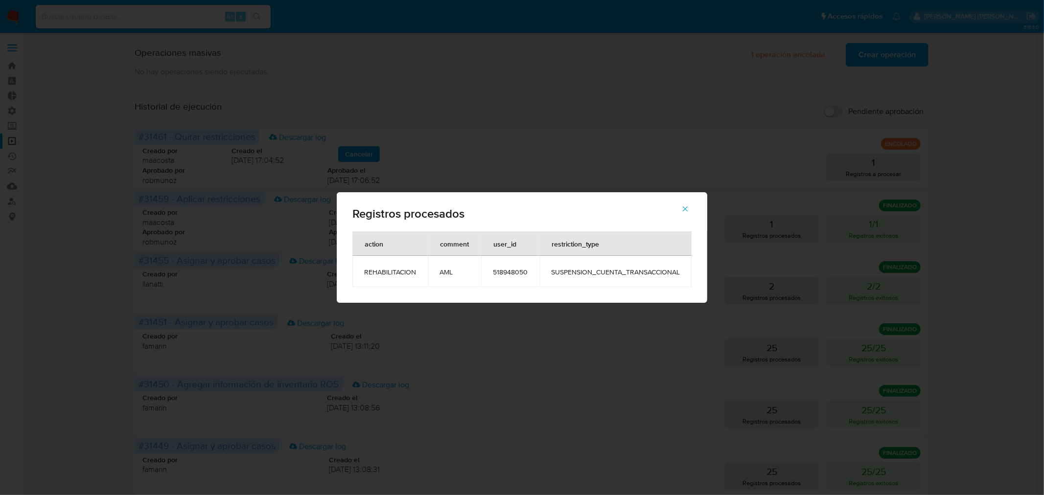
click at [883, 225] on div "Registros procesados action comment user_id restriction_type REHABILITACION AML…" at bounding box center [522, 247] width 1044 height 495
click at [510, 273] on span "518948050" at bounding box center [510, 272] width 35 height 9
click at [508, 267] on td "518948050" at bounding box center [510, 271] width 58 height 31
click at [508, 266] on td "518948050" at bounding box center [510, 271] width 58 height 31
drag, startPoint x: 884, startPoint y: 137, endPoint x: 509, endPoint y: 5, distance: 397.5
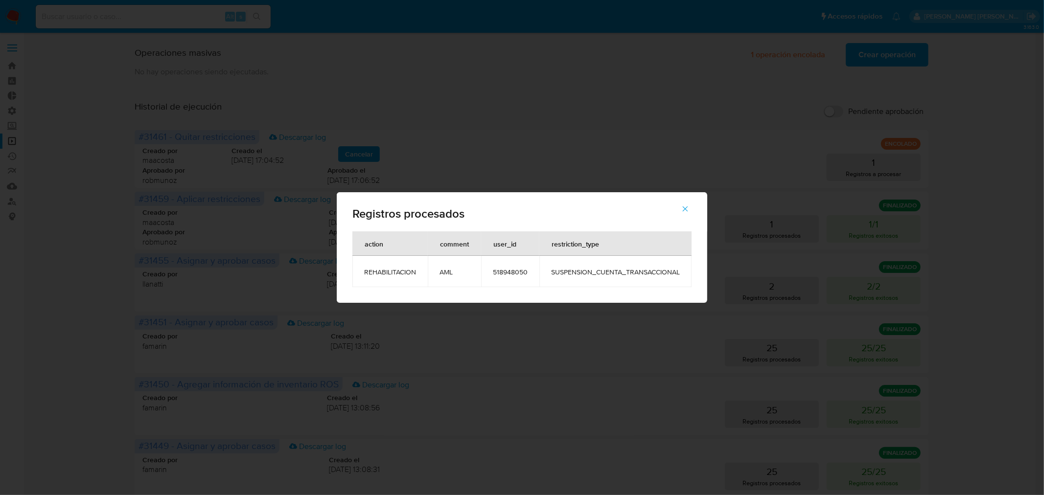
click at [882, 136] on div "Registros procesados action comment user_id restriction_type REHABILITACION AML…" at bounding box center [522, 247] width 1044 height 495
click at [292, 59] on div "Registros procesados action comment user_id restriction_type REHABILITACION AML…" at bounding box center [522, 247] width 1044 height 495
click at [681, 204] on button "button" at bounding box center [685, 208] width 34 height 23
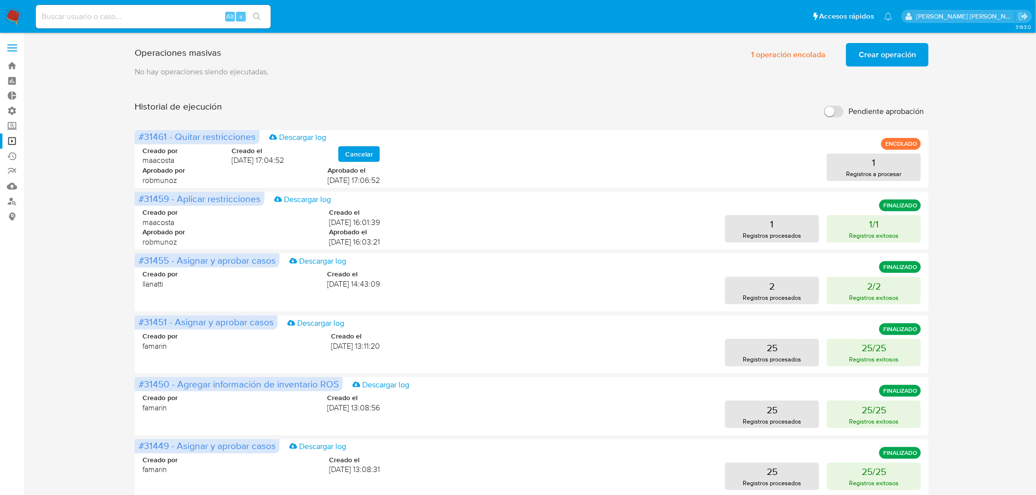
click at [173, 20] on input at bounding box center [153, 16] width 235 height 13
paste input "518948050"
type input "518948050"
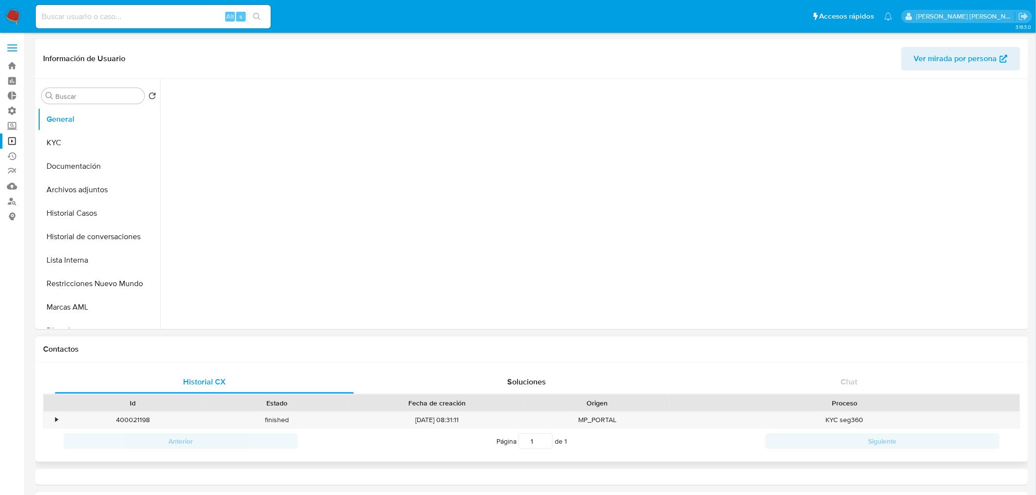
select select "10"
